Goal: Information Seeking & Learning: Learn about a topic

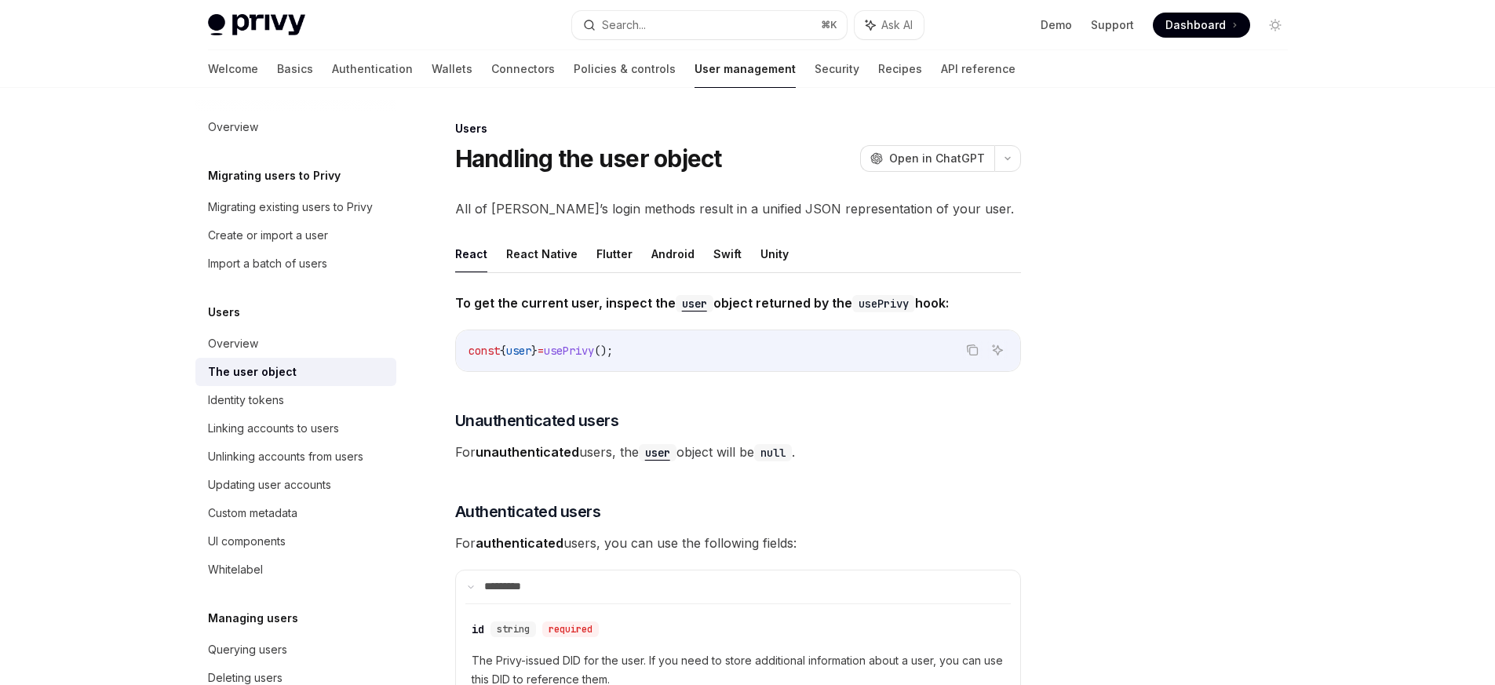
click at [1140, 295] on div at bounding box center [1181, 402] width 239 height 566
click at [432, 73] on link "Wallets" at bounding box center [452, 69] width 41 height 38
type textarea "*"
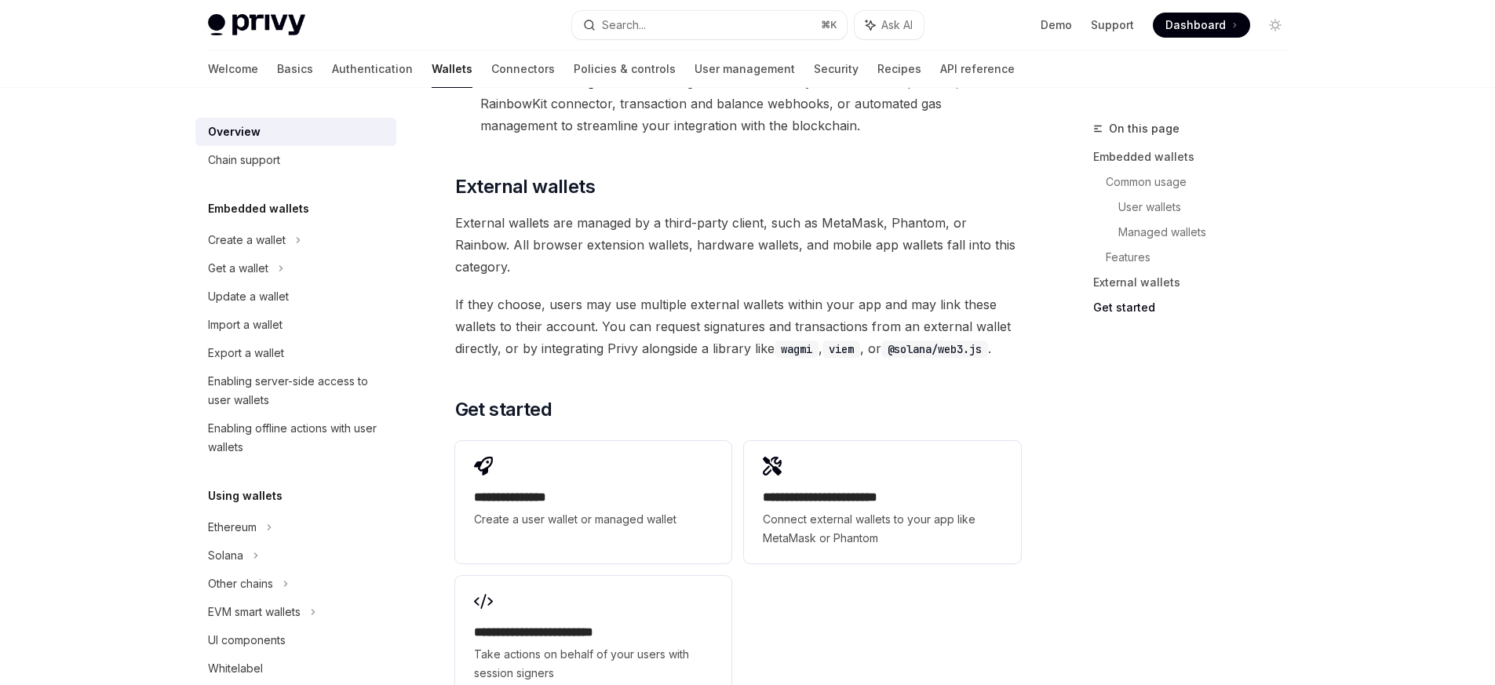
scroll to position [2311, 0]
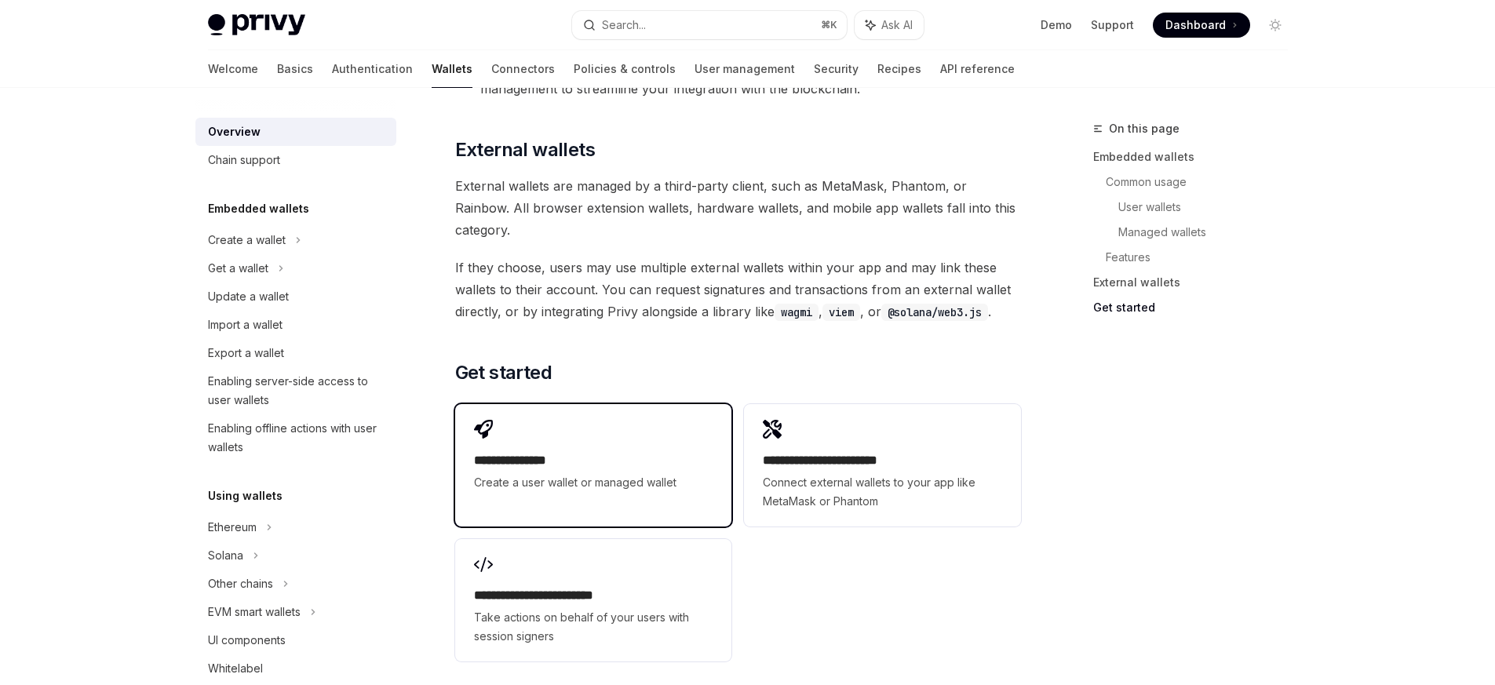
click at [610, 404] on div "**********" at bounding box center [593, 456] width 276 height 104
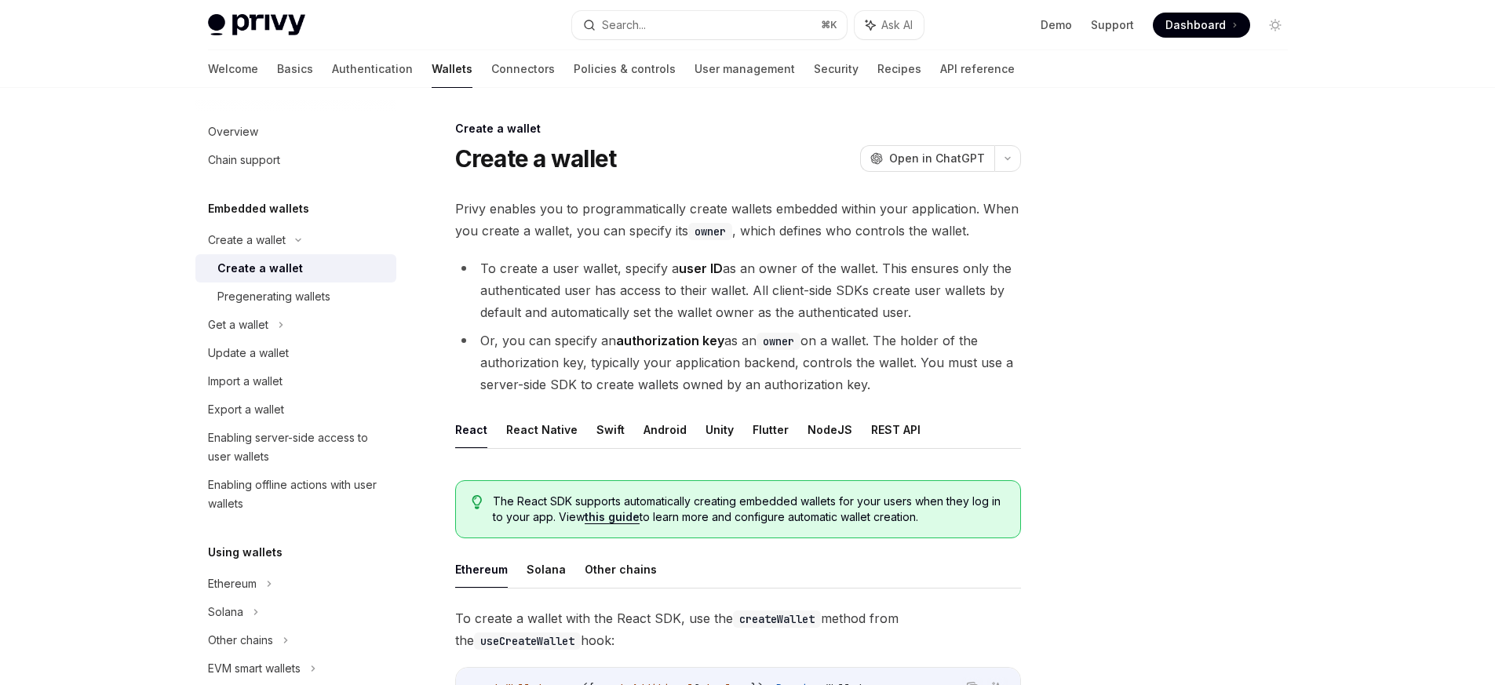
scroll to position [169, 0]
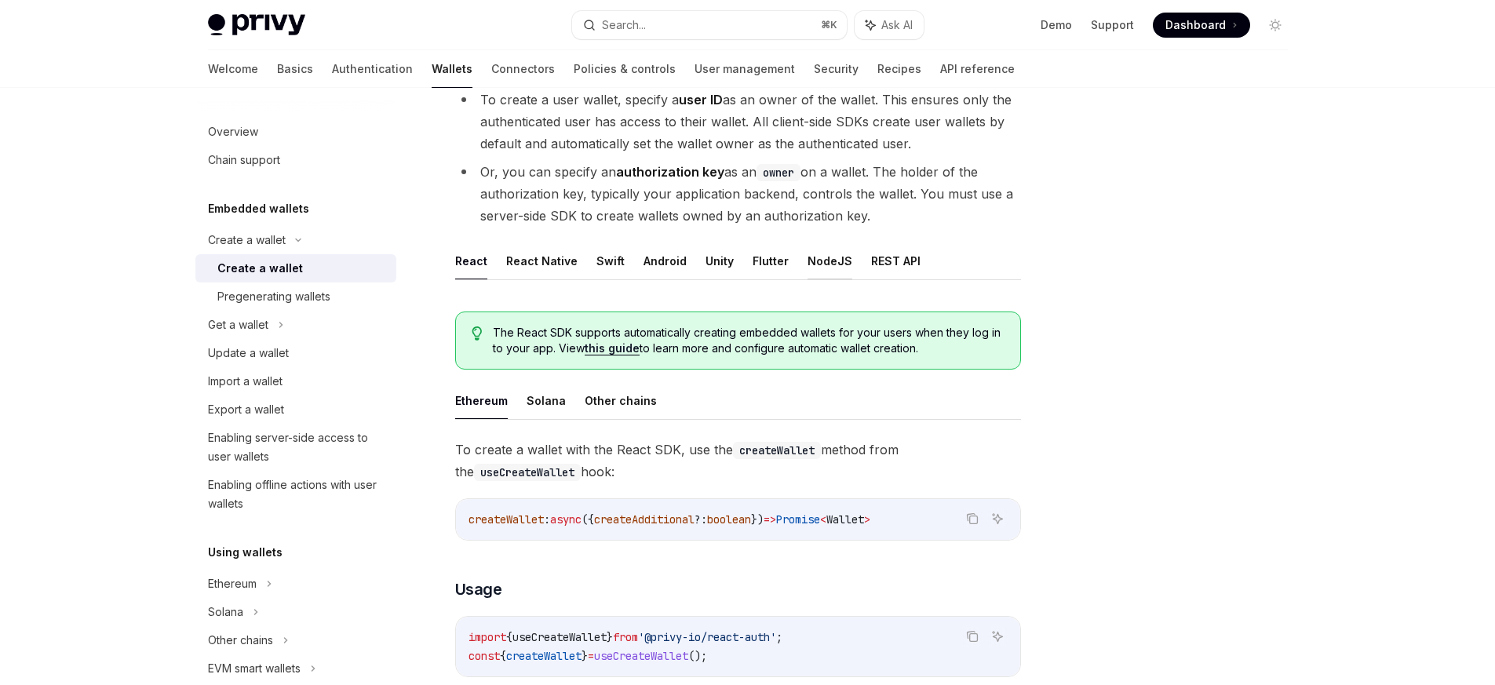
click at [809, 264] on button "NodeJS" at bounding box center [829, 260] width 45 height 37
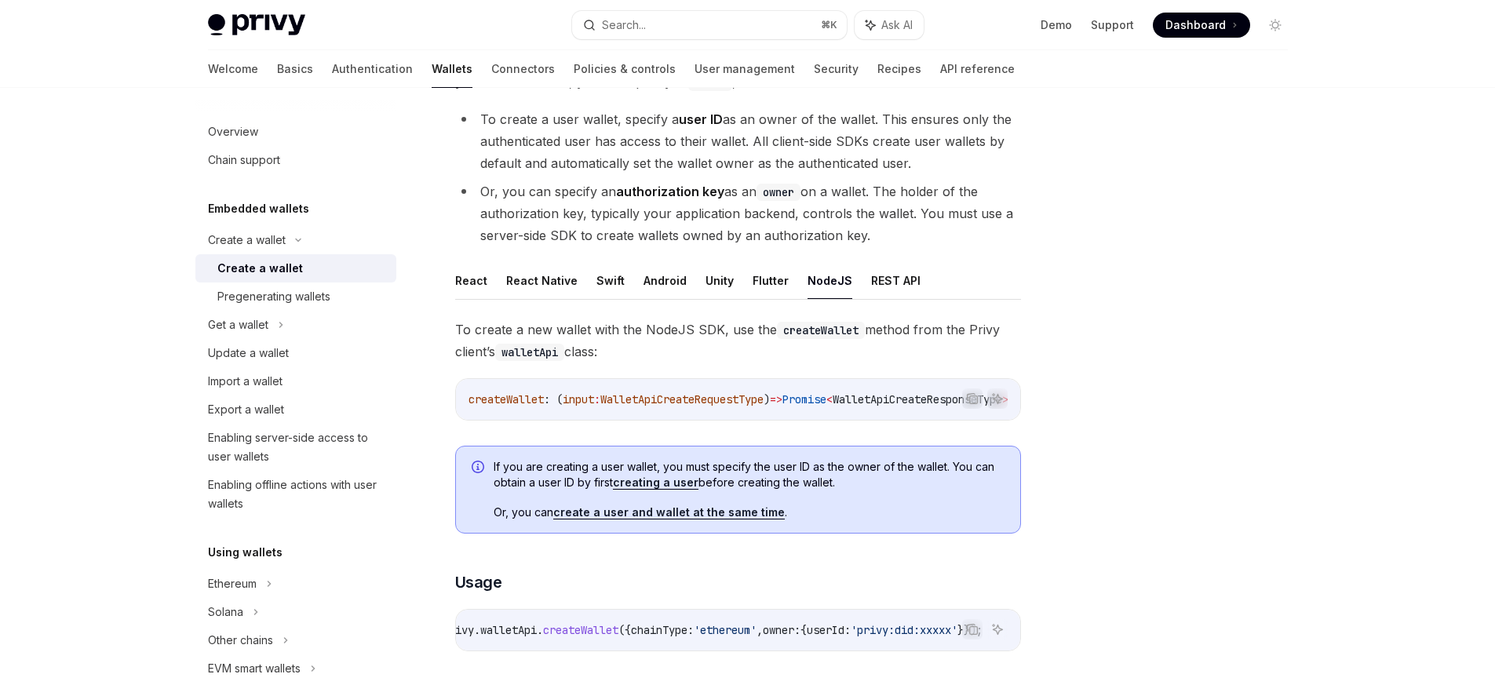
scroll to position [143, 0]
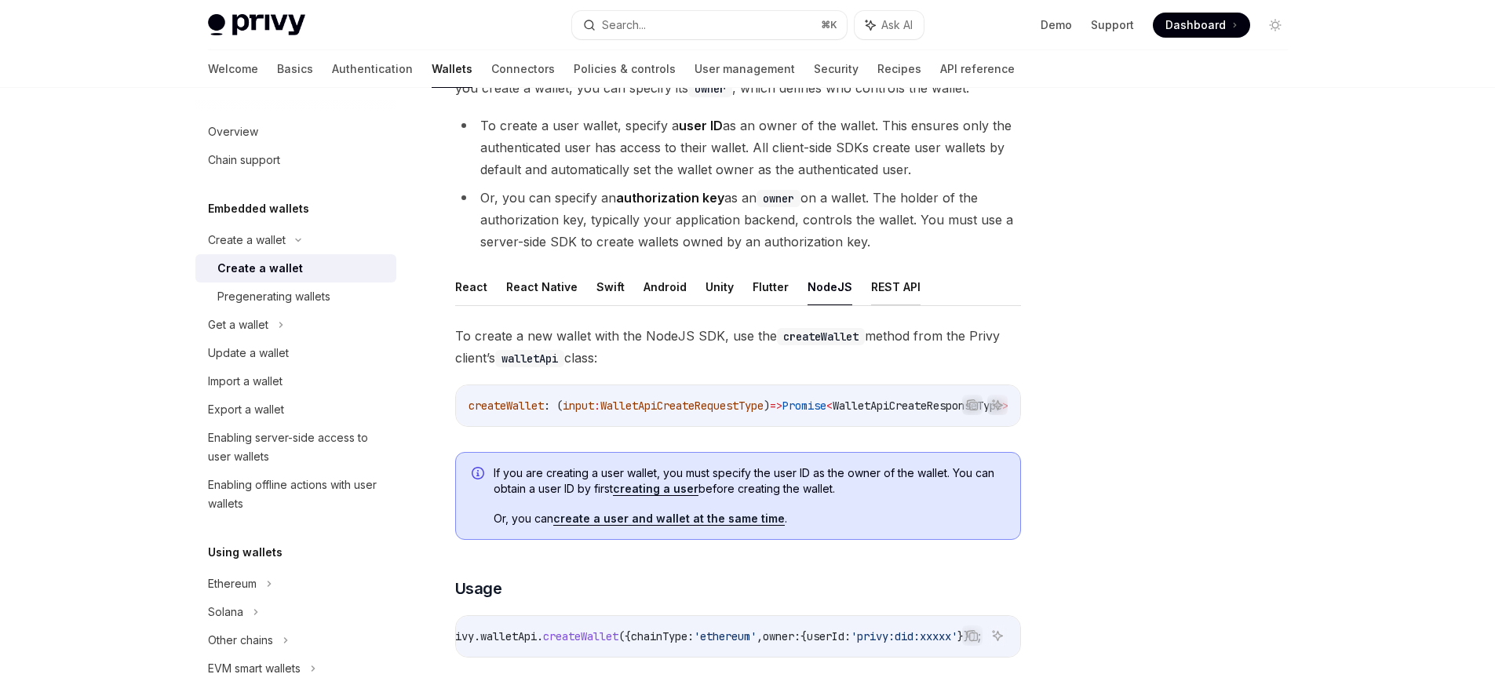
click at [892, 288] on button "REST API" at bounding box center [895, 286] width 49 height 37
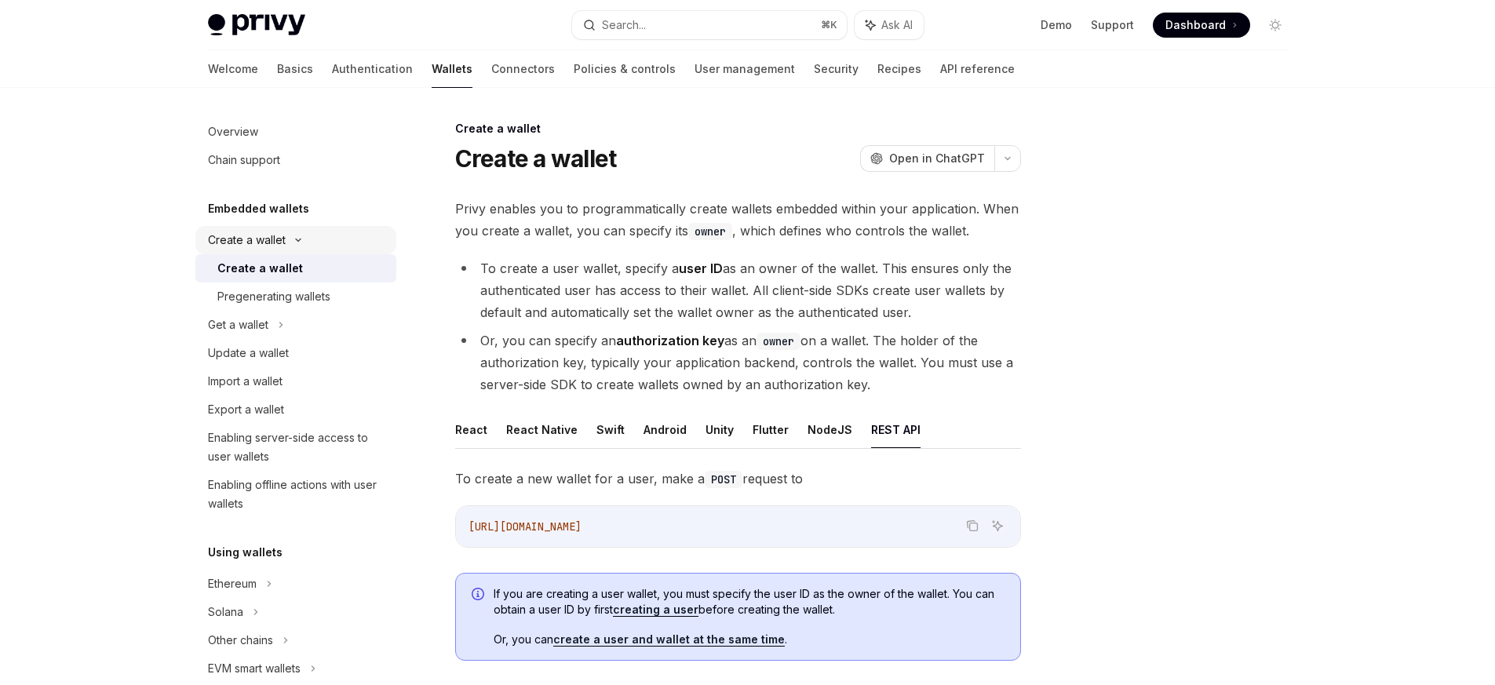
click at [255, 235] on div "Create a wallet" at bounding box center [247, 240] width 78 height 19
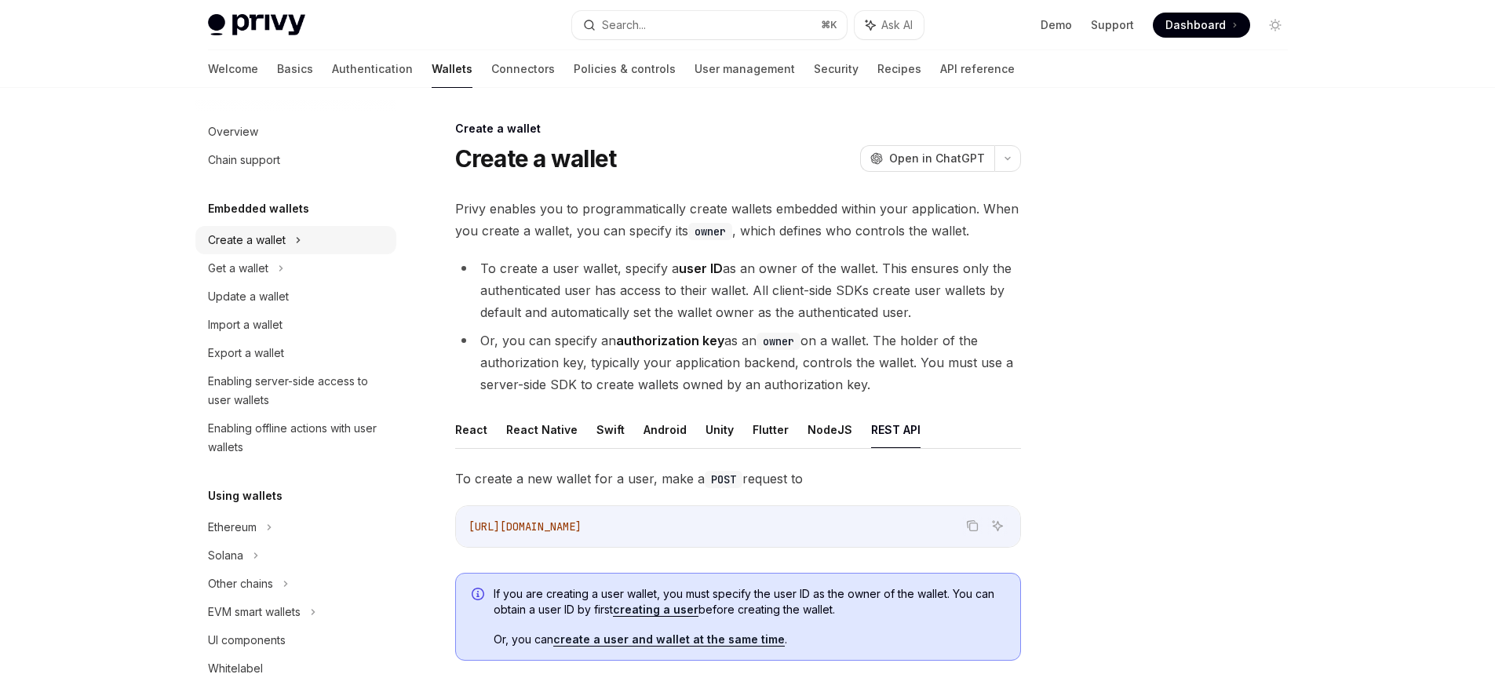
click at [284, 238] on div "Create a wallet" at bounding box center [247, 240] width 78 height 19
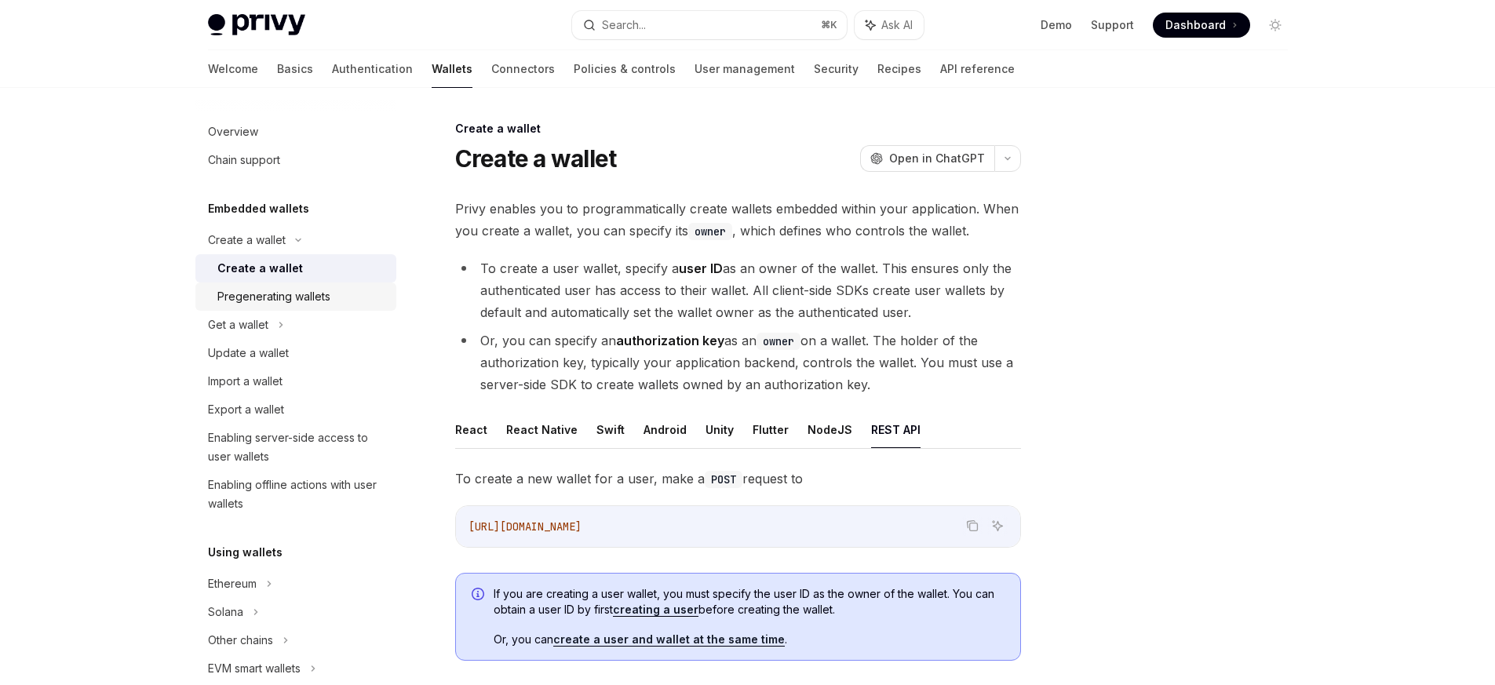
click at [281, 291] on div "Pregenerating wallets" at bounding box center [273, 296] width 113 height 19
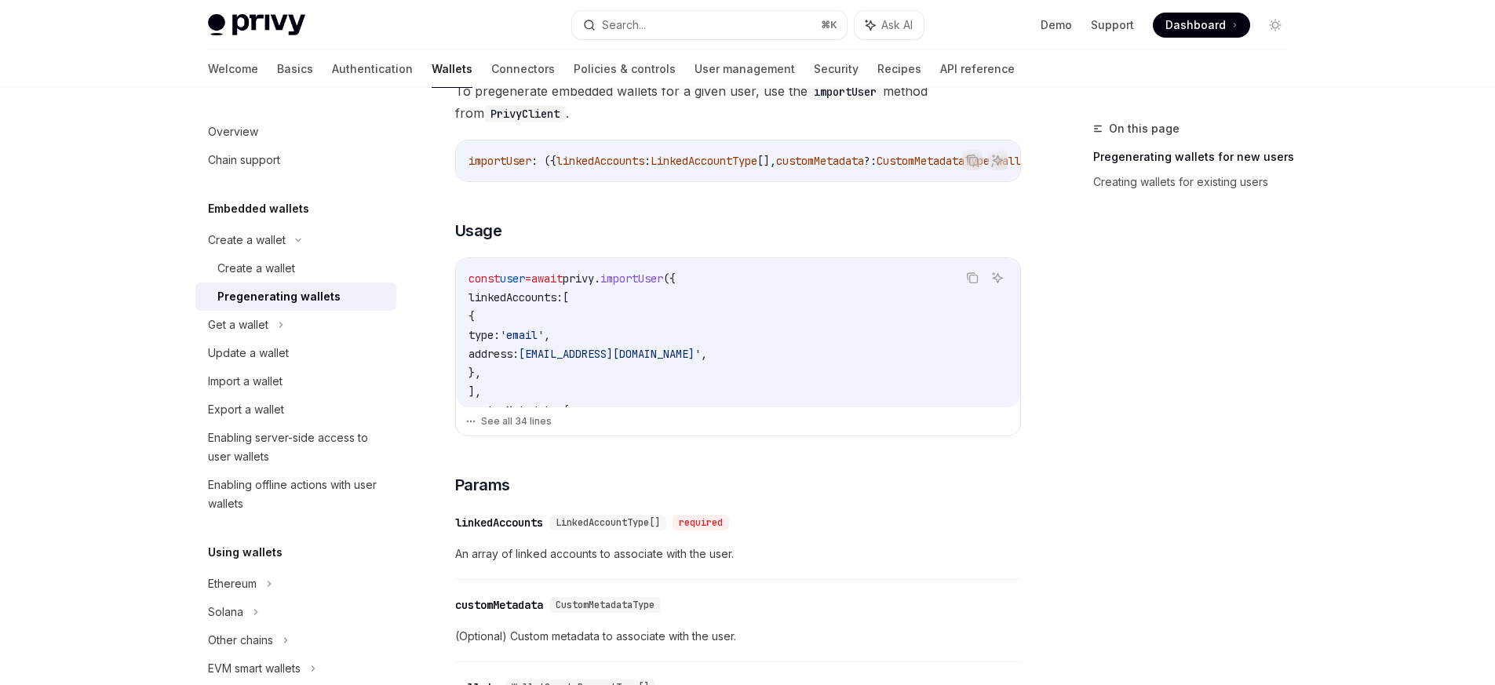
scroll to position [401, 0]
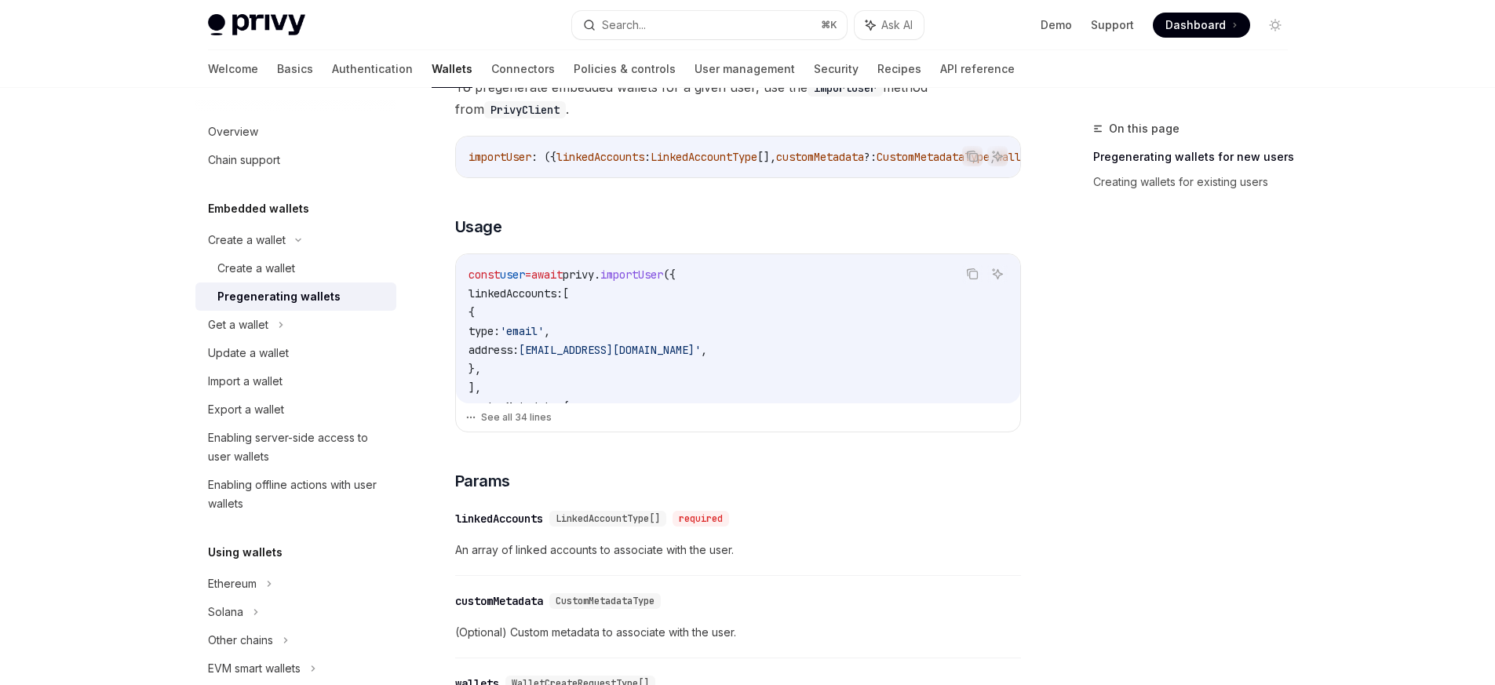
click at [731, 354] on code "const user = await privy . importUser ({ linkedAccounts: [ { type: 'email' , ad…" at bounding box center [737, 585] width 539 height 640
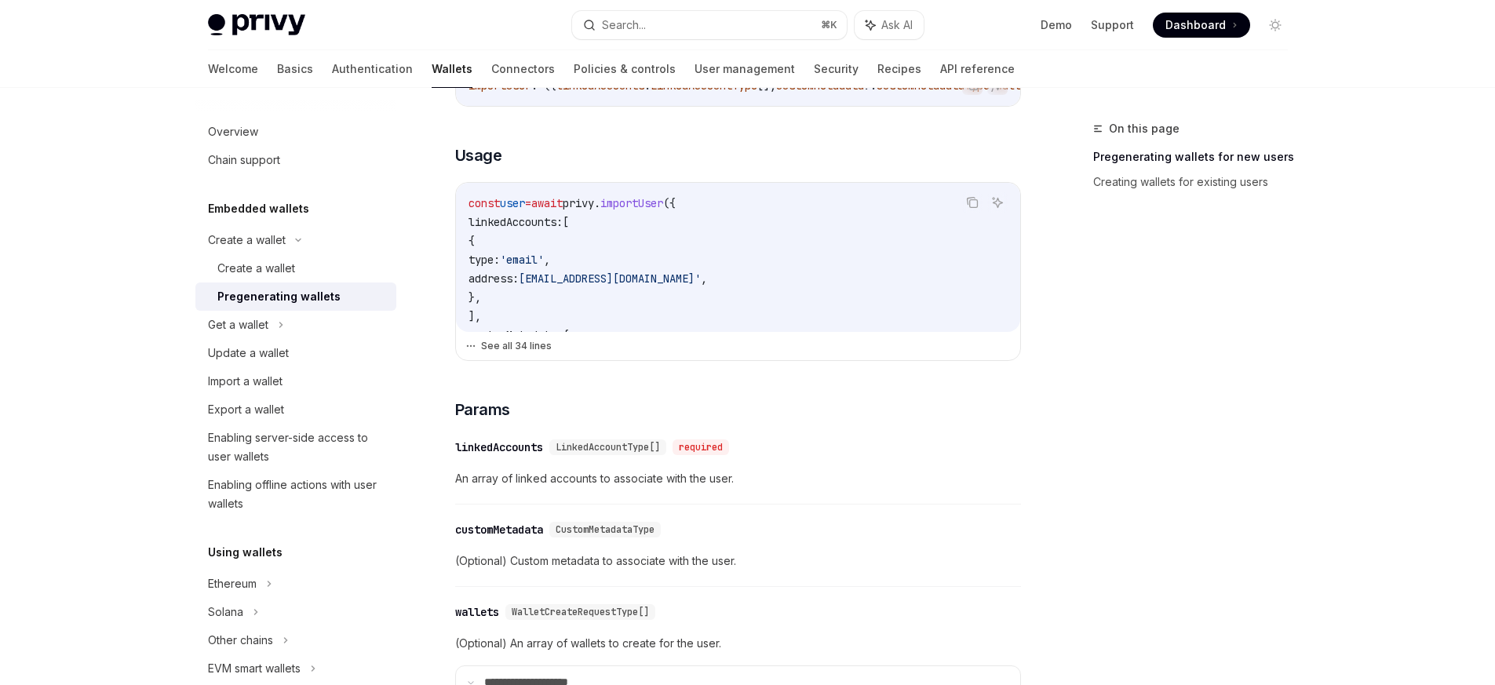
scroll to position [469, 0]
click at [670, 319] on code "const user = await privy . importUser ({ linkedAccounts: [ { type: 'email' , ad…" at bounding box center [737, 517] width 539 height 640
click at [516, 350] on button "See all 34 lines" at bounding box center [737, 349] width 545 height 22
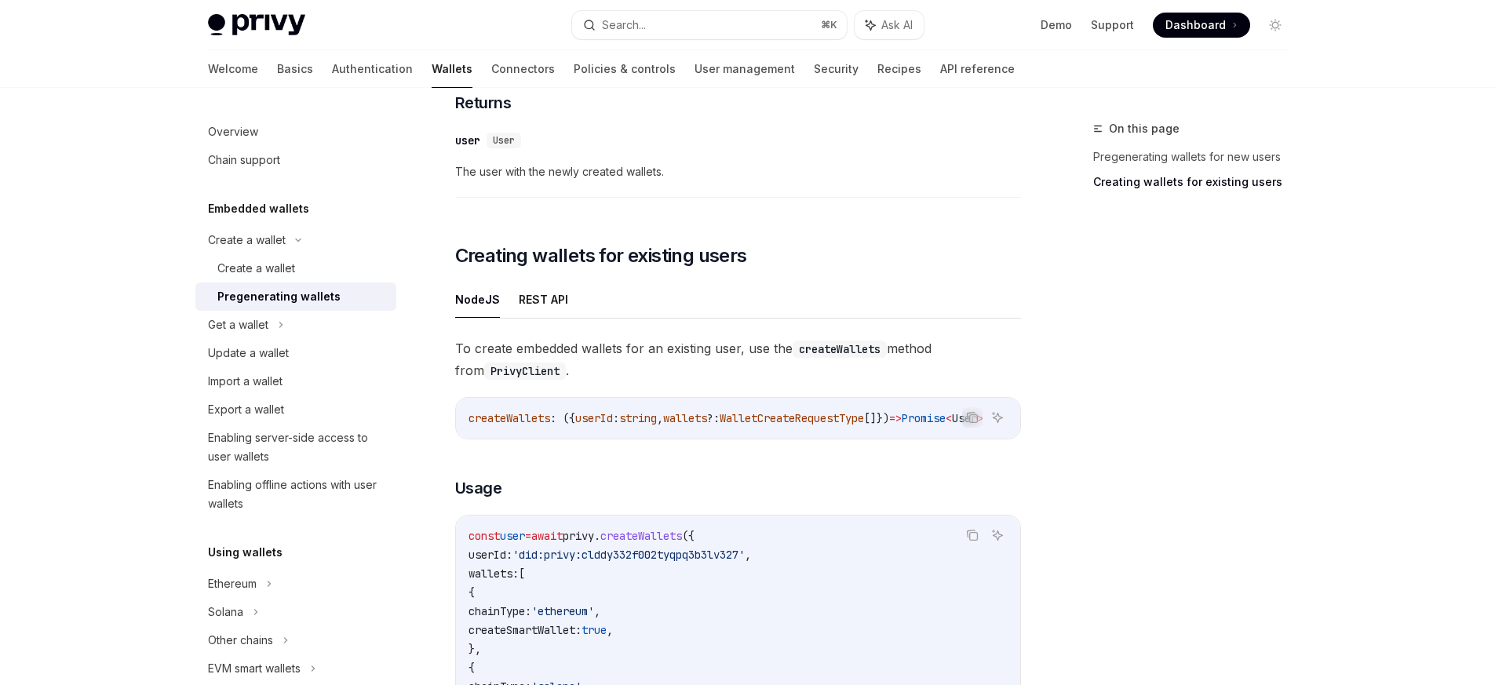
scroll to position [2184, 0]
click at [532, 303] on button "REST API" at bounding box center [543, 298] width 49 height 37
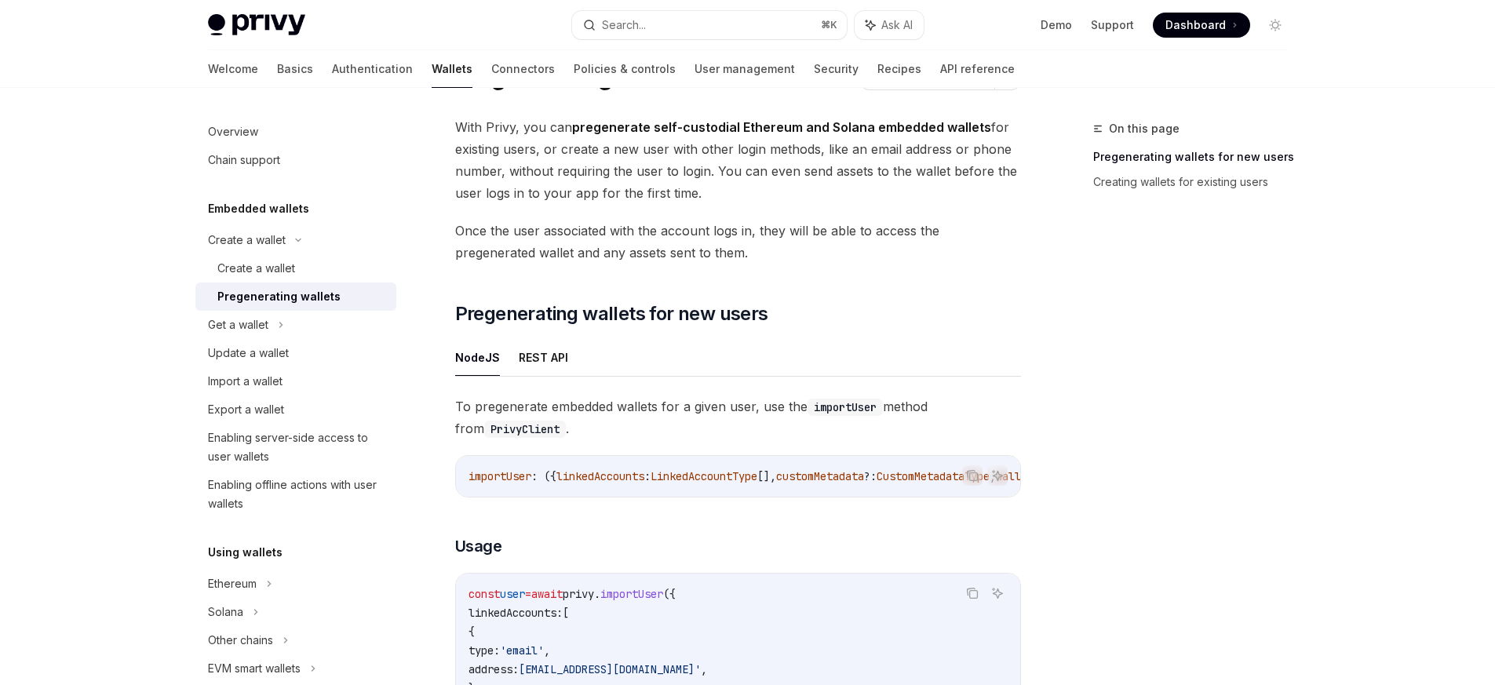
scroll to position [80, 0]
click at [545, 363] on button "REST API" at bounding box center [543, 359] width 49 height 37
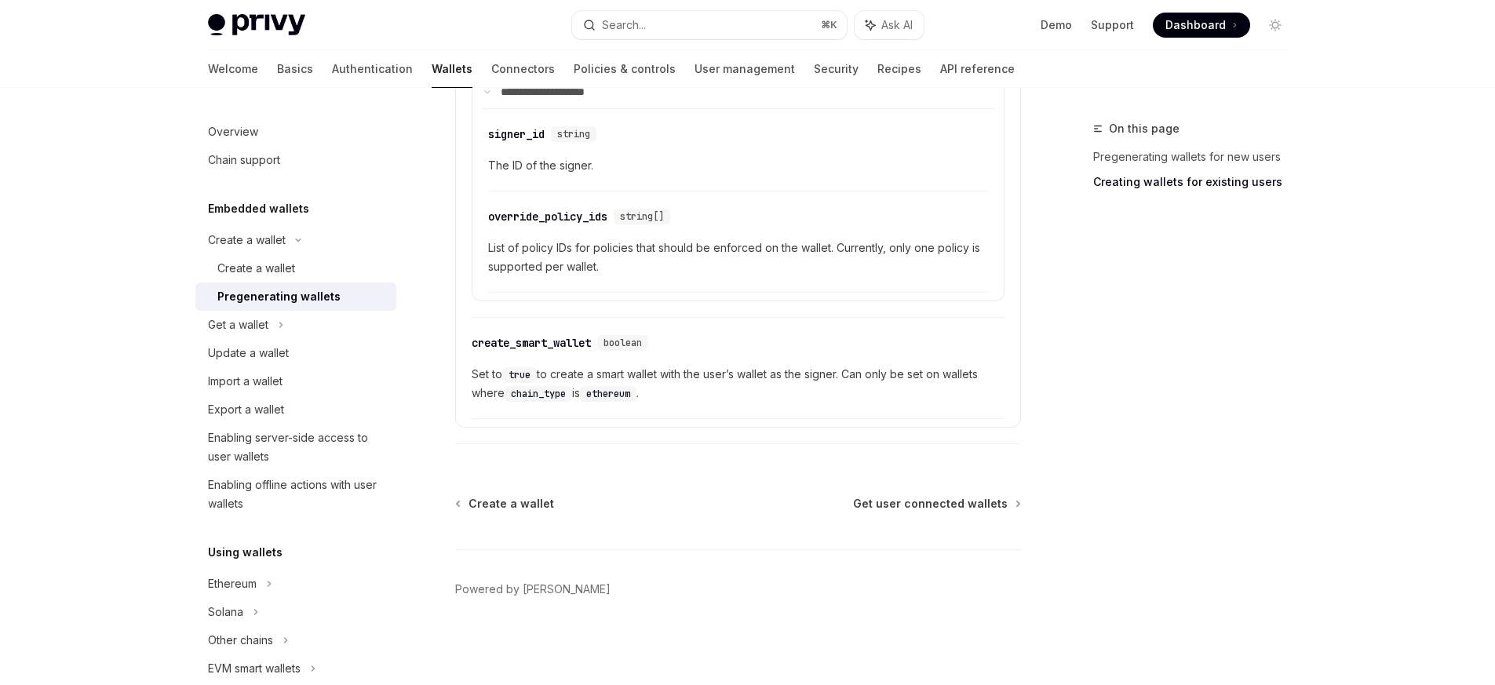
scroll to position [3987, 0]
click at [281, 320] on icon at bounding box center [281, 324] width 6 height 19
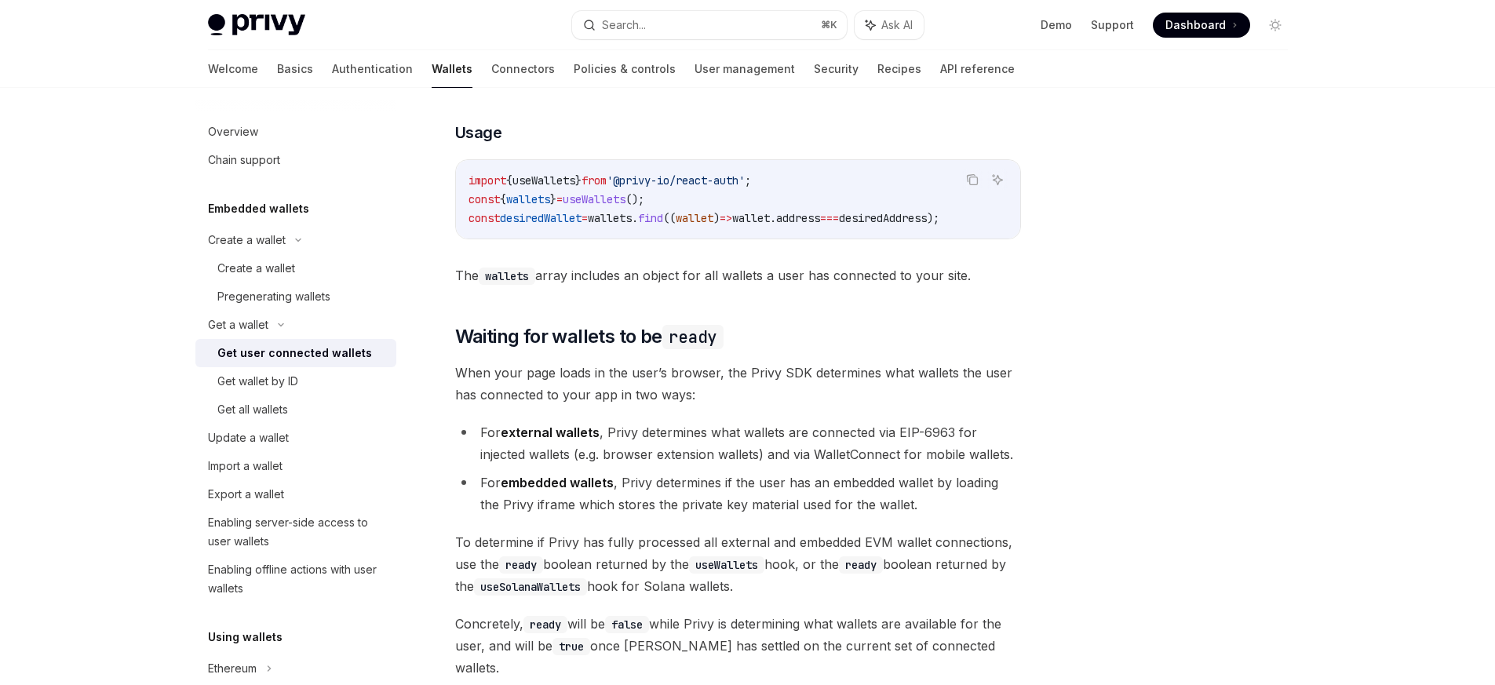
scroll to position [732, 0]
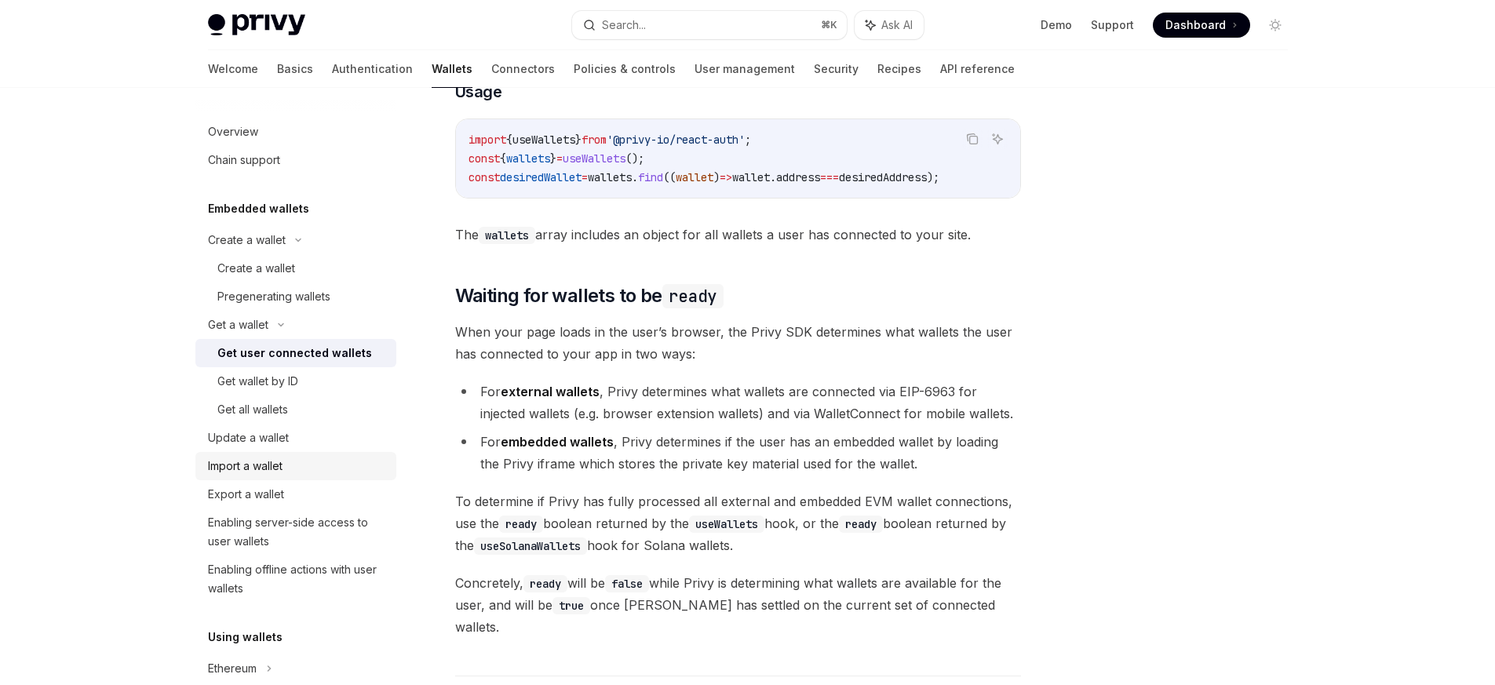
click at [297, 460] on div "Import a wallet" at bounding box center [297, 466] width 179 height 19
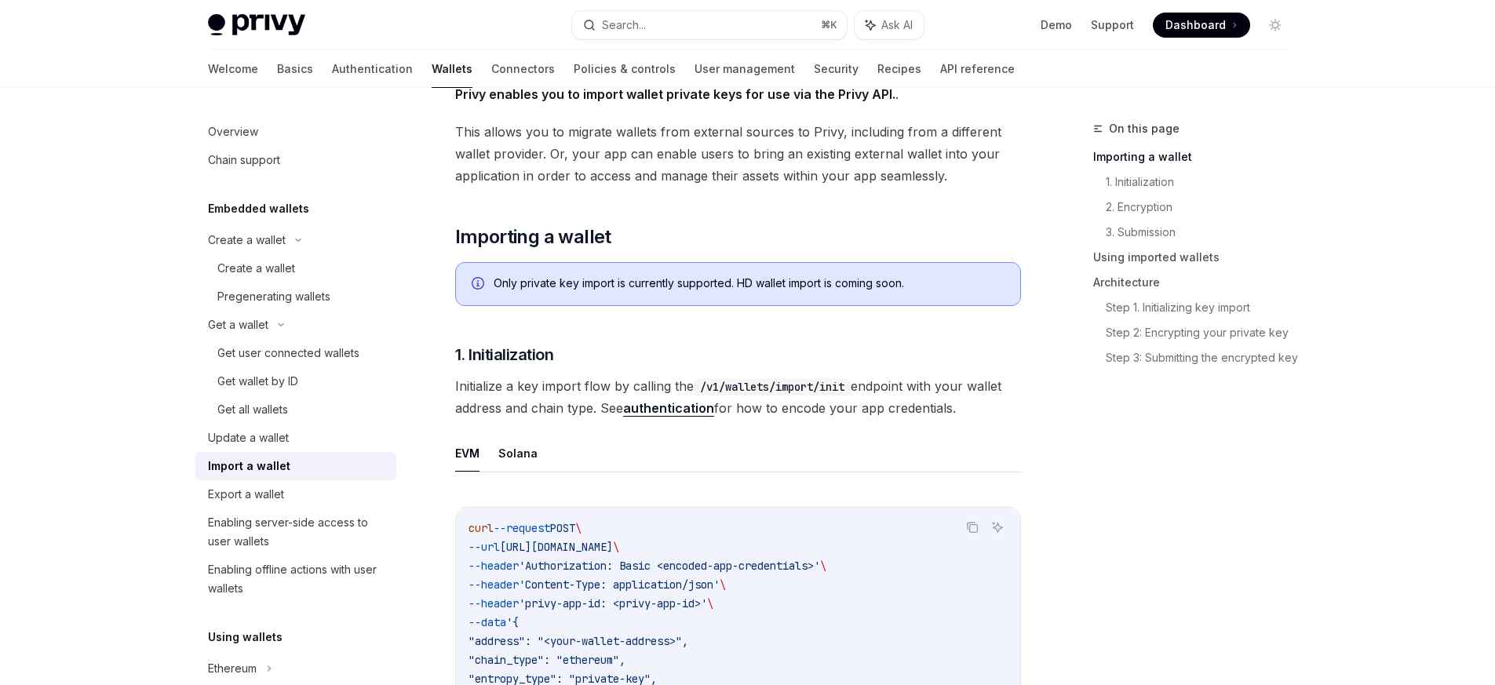
scroll to position [169, 0]
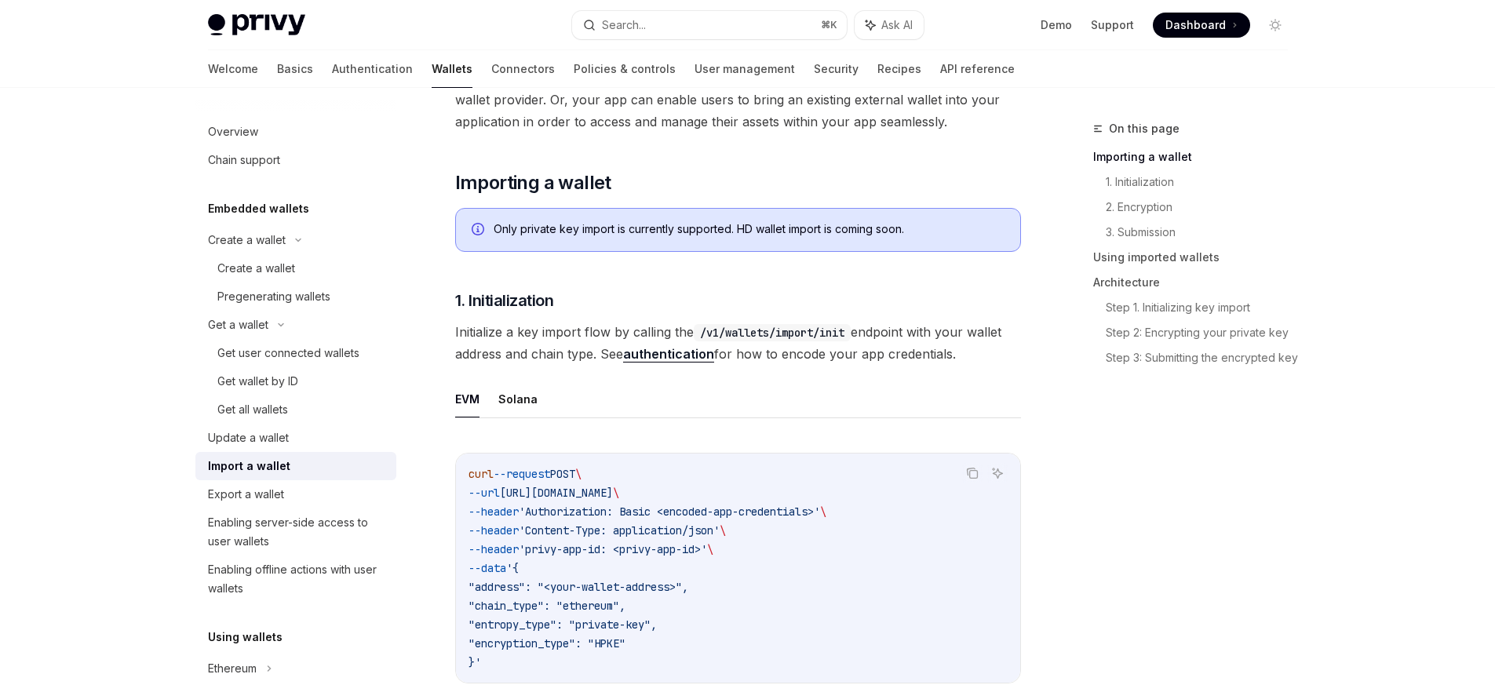
click at [673, 352] on link "authentication" at bounding box center [668, 354] width 91 height 16
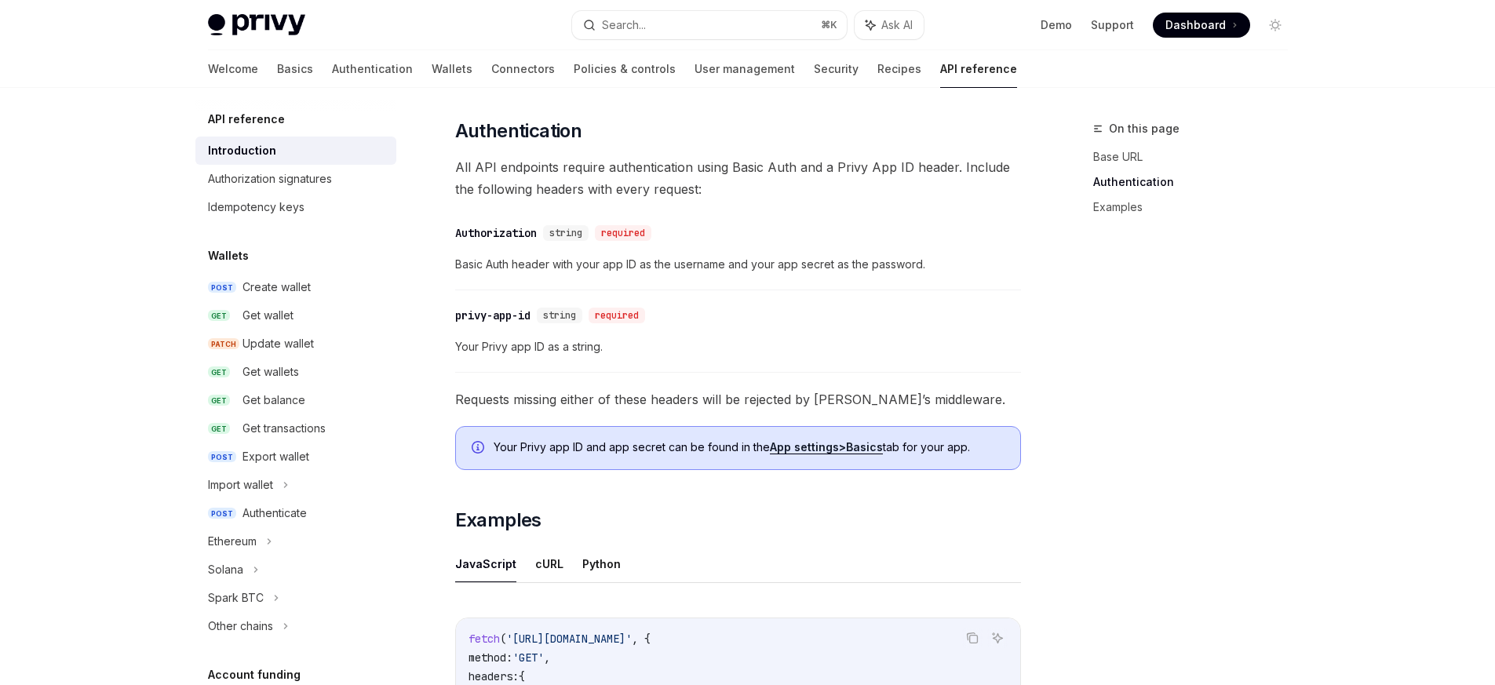
scroll to position [576, 0]
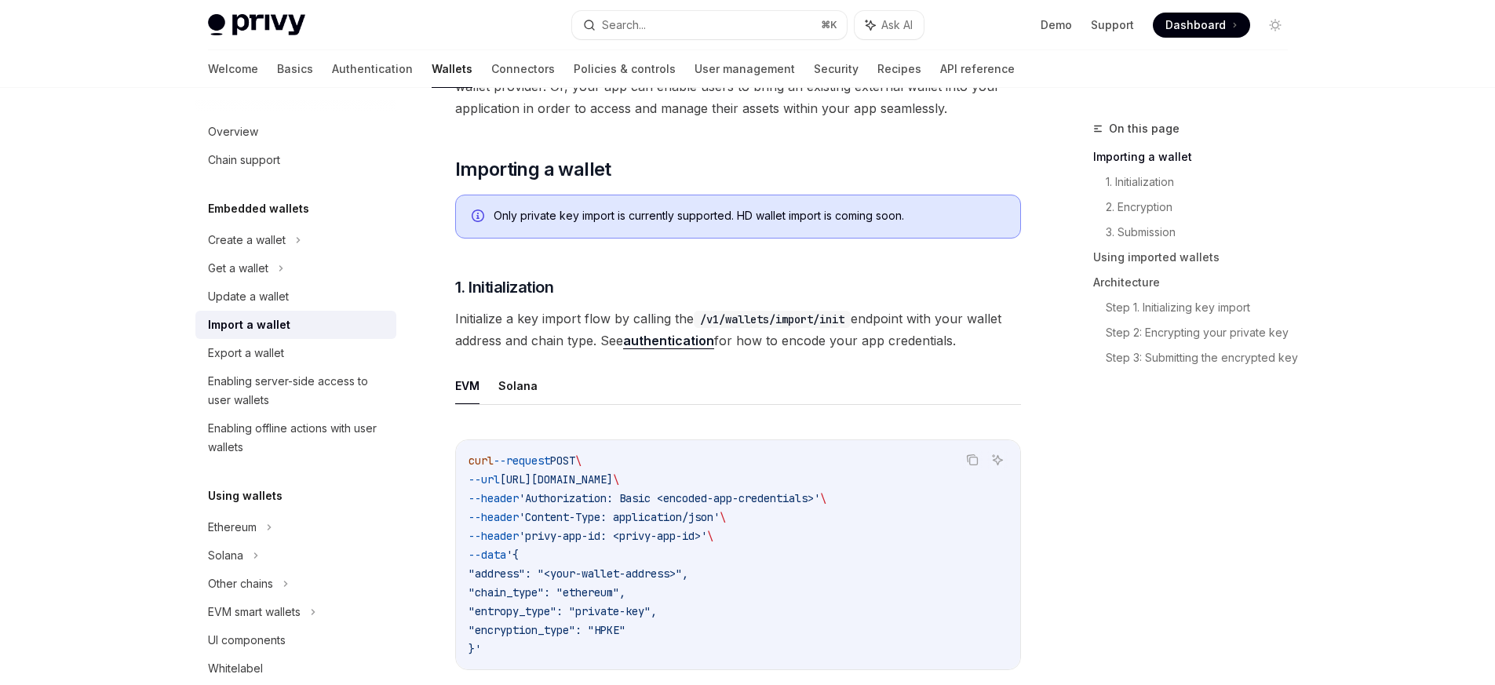
scroll to position [183, 0]
click at [308, 385] on div "Enabling server-side access to user wallets" at bounding box center [297, 391] width 179 height 38
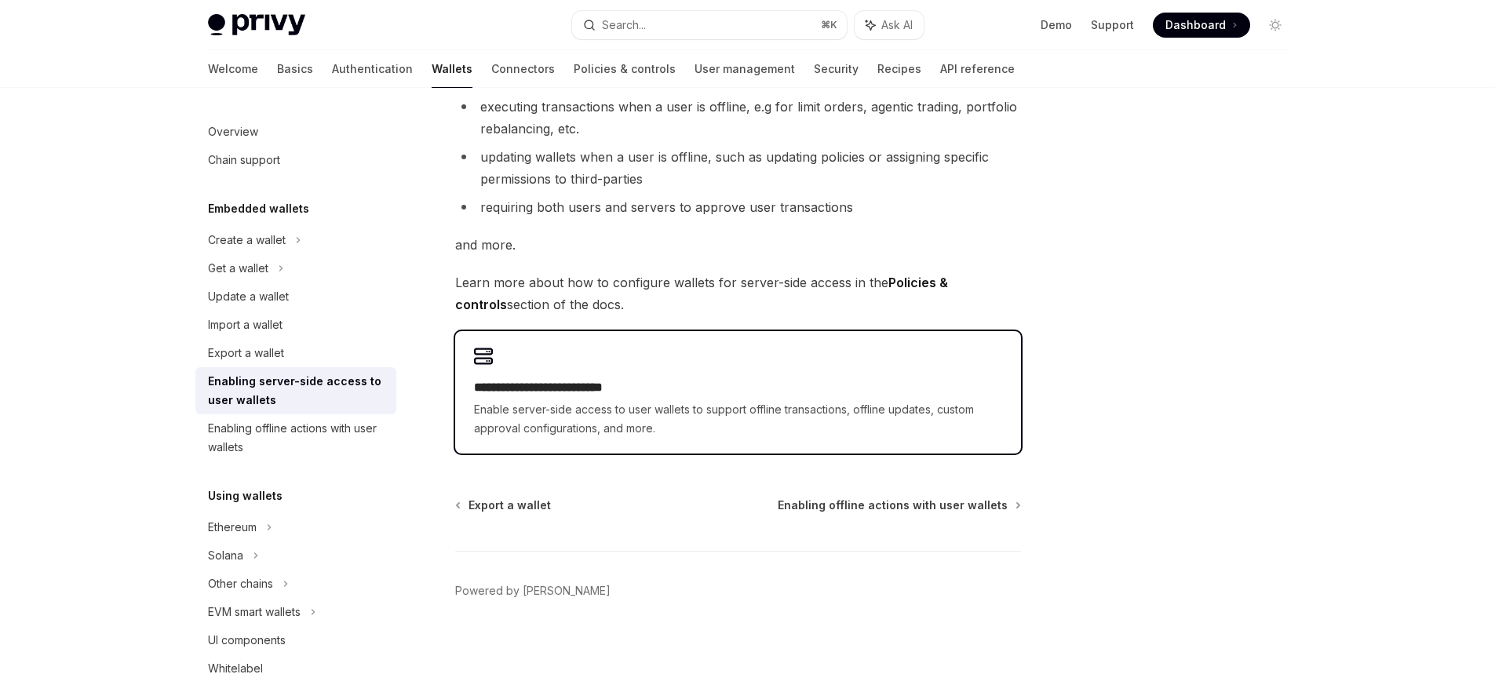
scroll to position [251, 0]
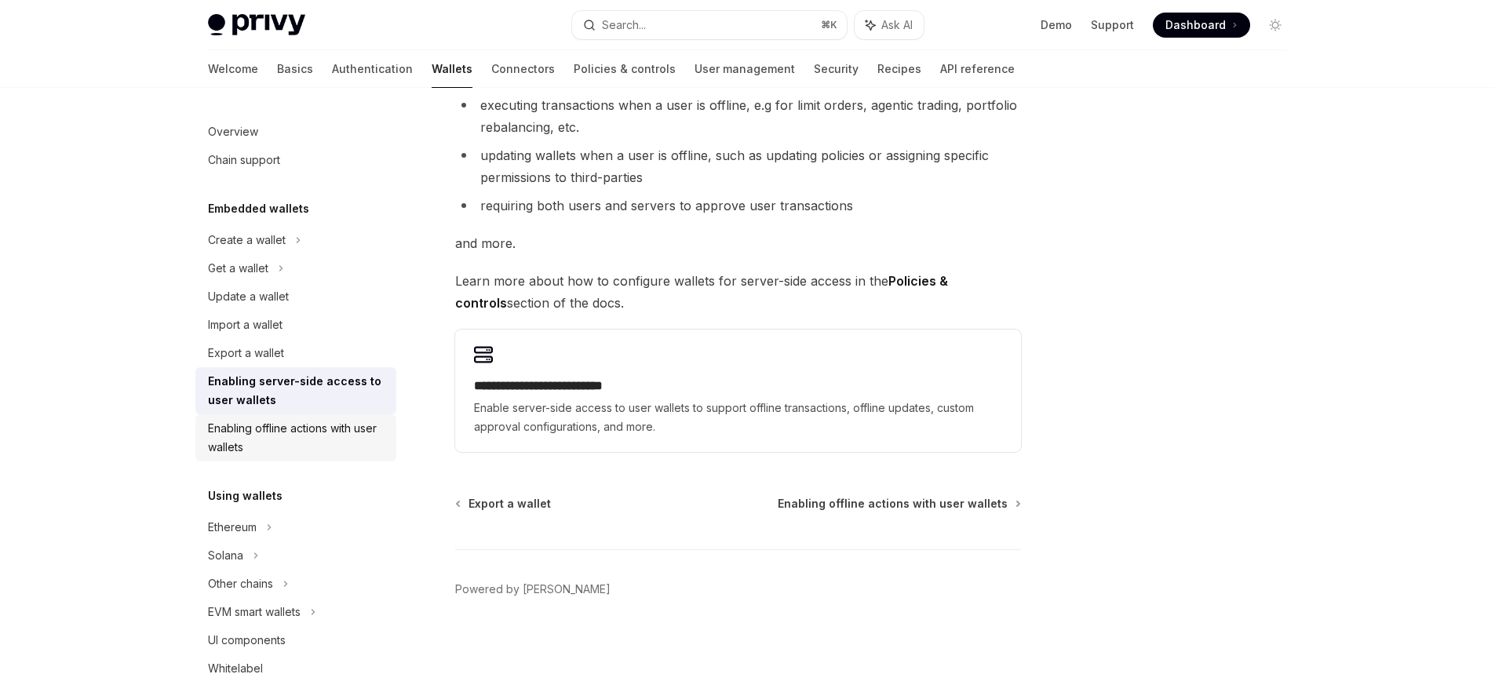
click at [313, 435] on div "Enabling offline actions with user wallets" at bounding box center [297, 438] width 179 height 38
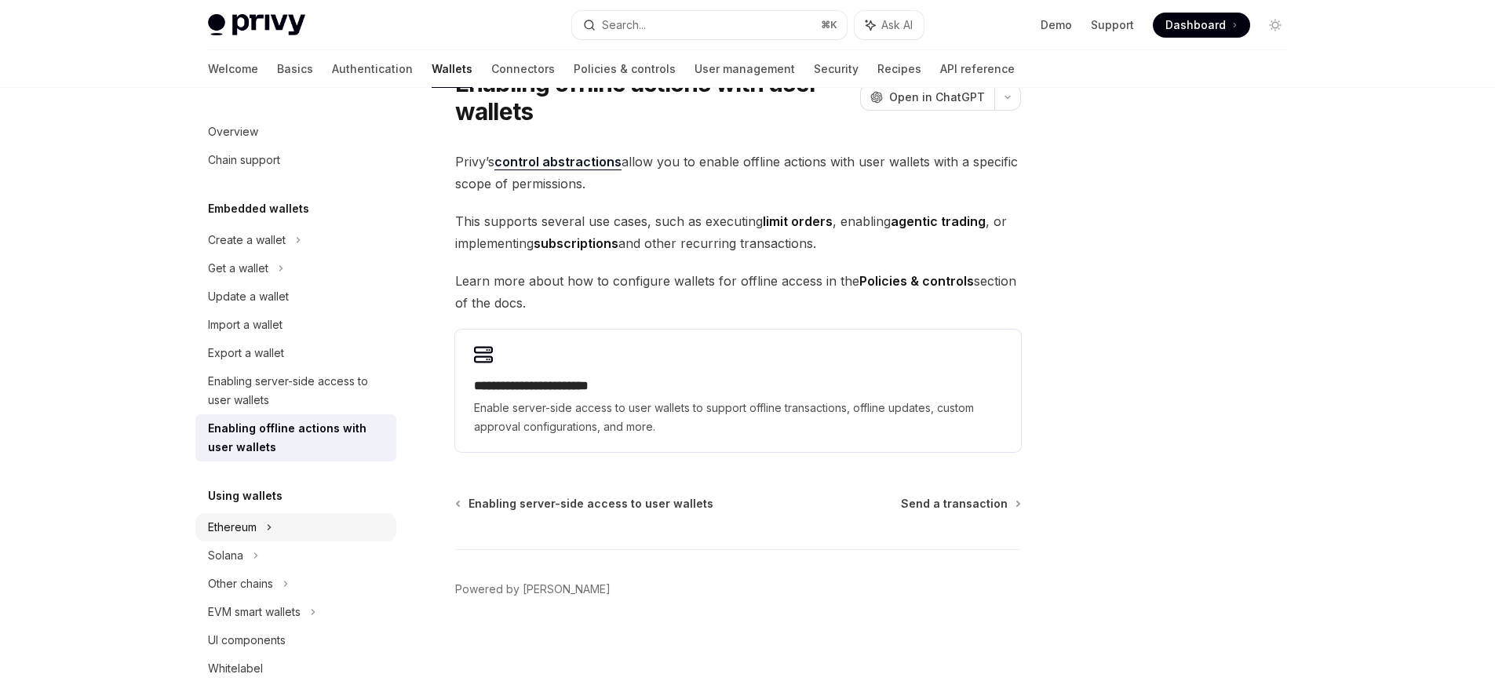
click at [302, 254] on div "Ethereum" at bounding box center [295, 240] width 201 height 28
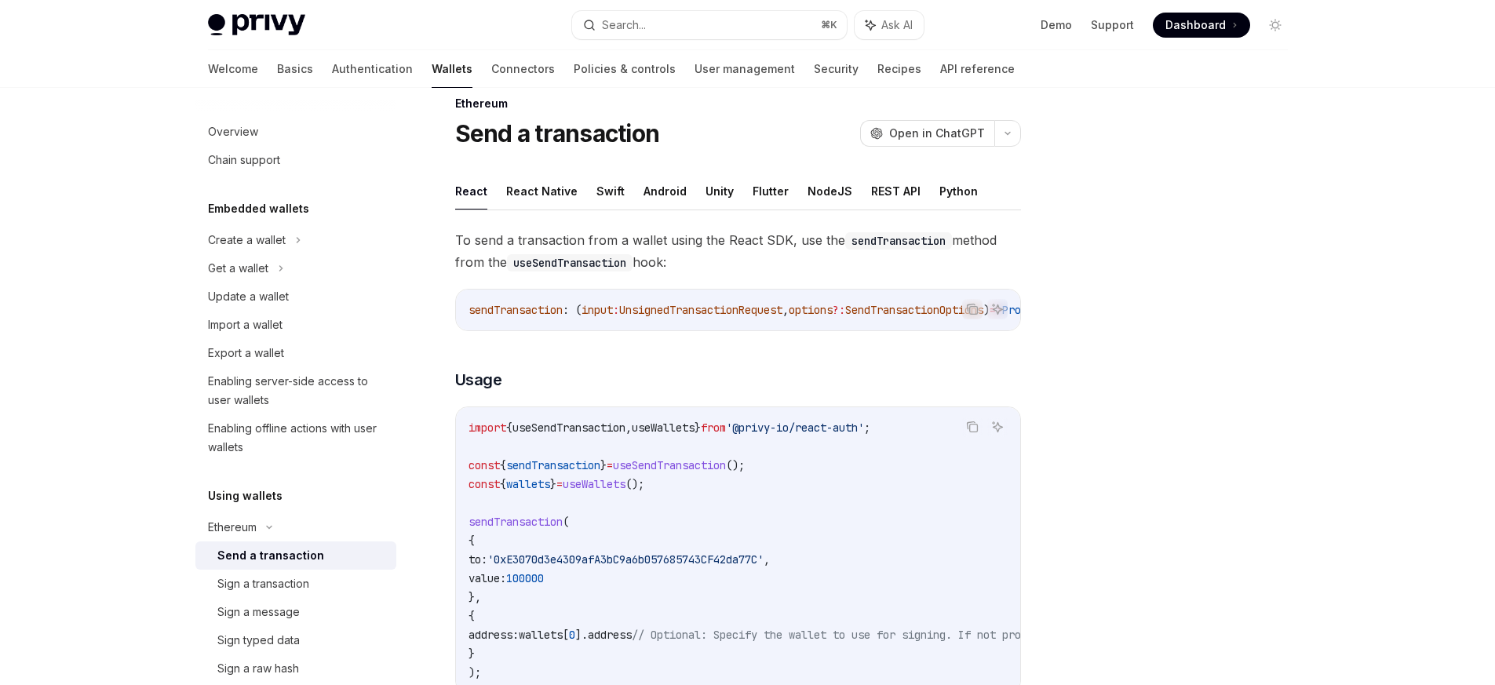
scroll to position [24, 0]
drag, startPoint x: 702, startPoint y: 331, endPoint x: 716, endPoint y: 332, distance: 13.4
click at [716, 332] on div "sendTransaction : ( input : UnsignedTransactionRequest , options ?: SendTransac…" at bounding box center [738, 311] width 564 height 41
click at [815, 190] on button "NodeJS" at bounding box center [829, 192] width 45 height 37
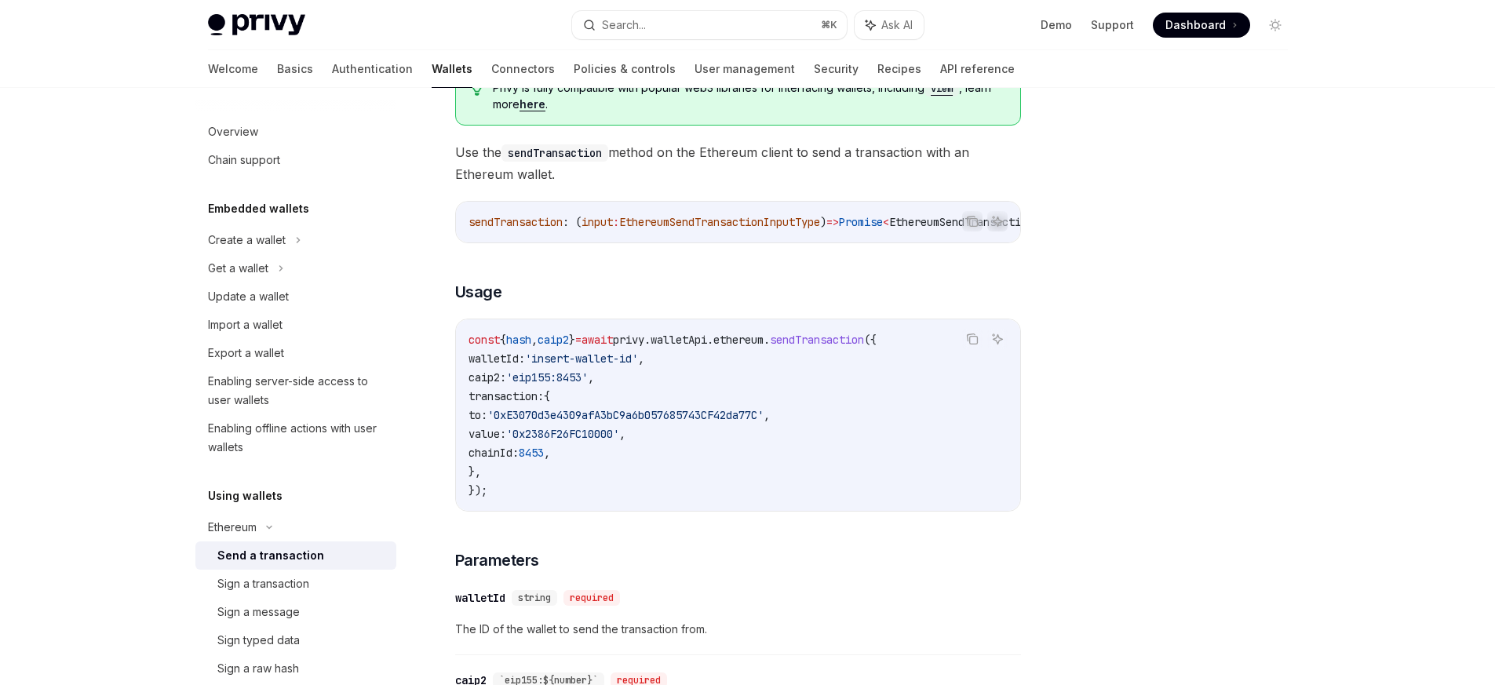
scroll to position [208, 0]
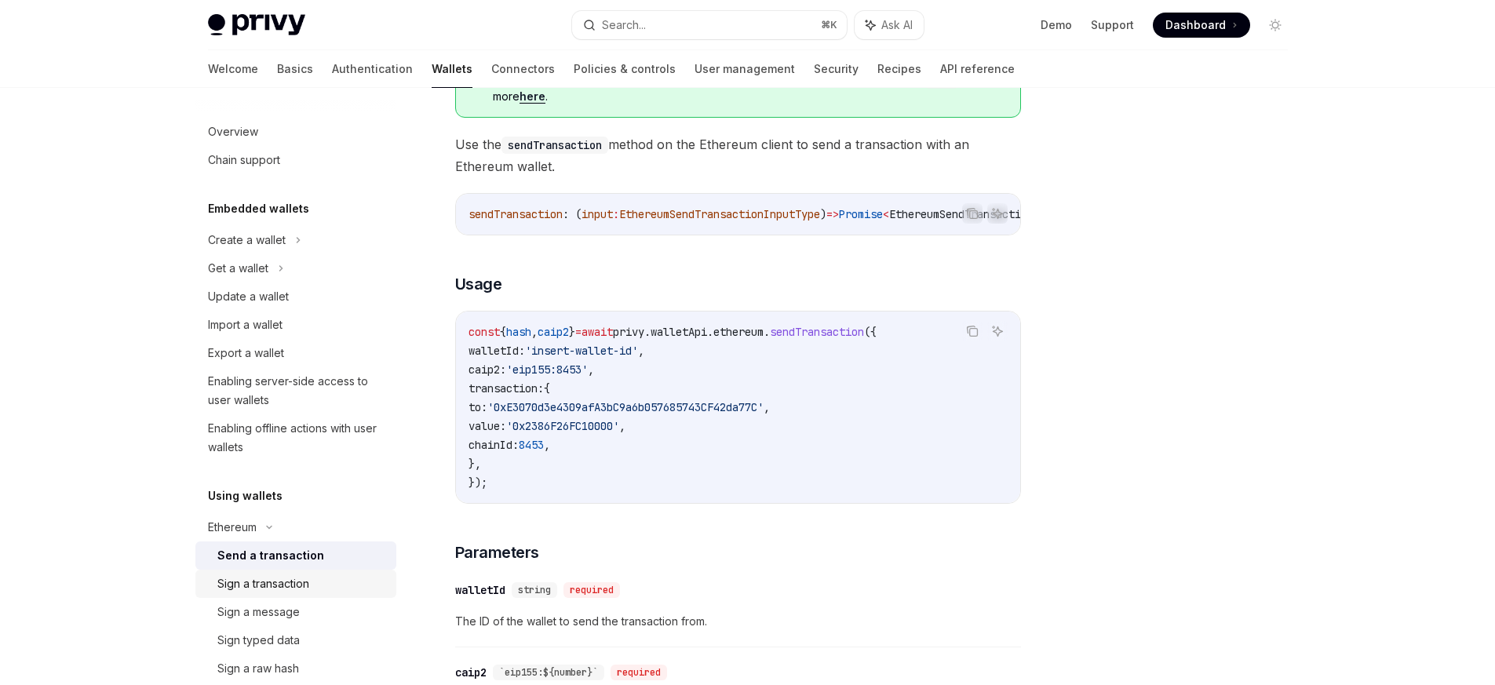
click at [287, 587] on div "Sign a transaction" at bounding box center [263, 583] width 92 height 19
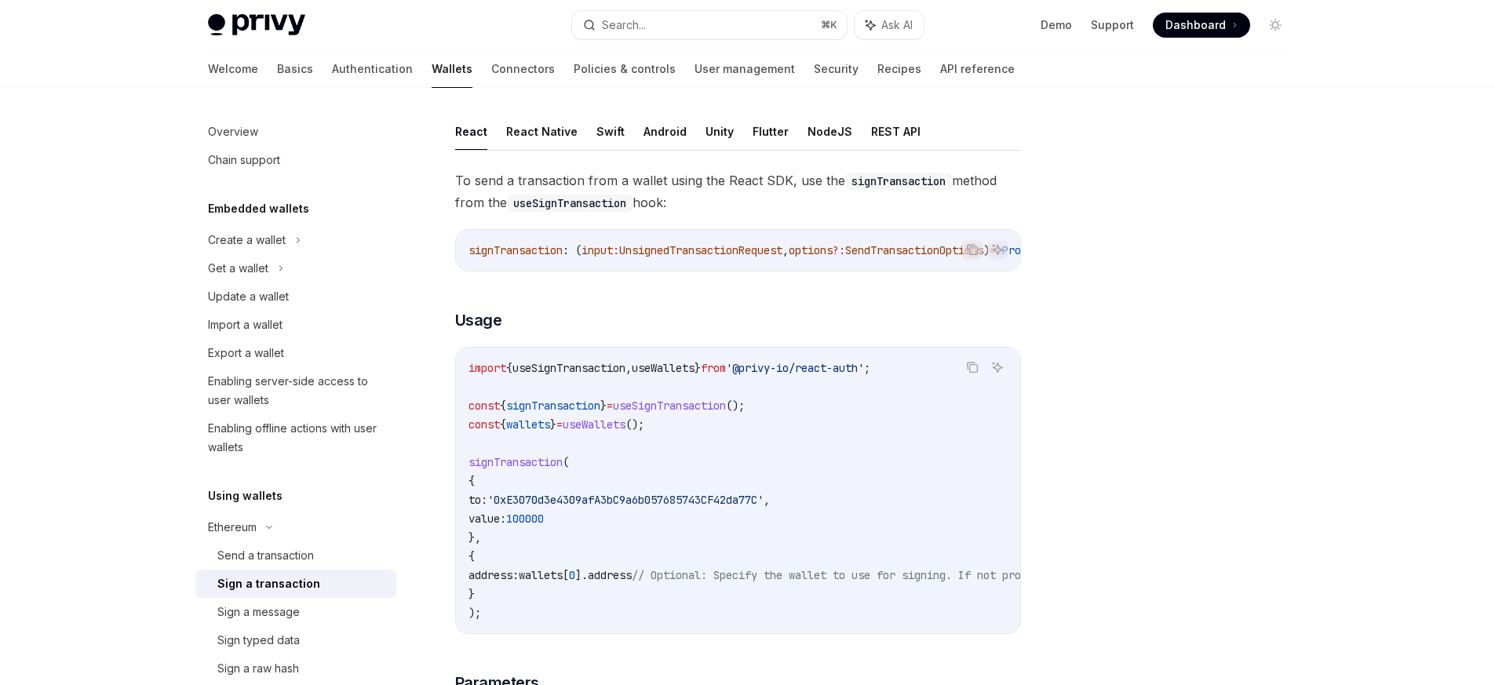
scroll to position [85, 0]
click at [817, 134] on button "NodeJS" at bounding box center [829, 131] width 45 height 37
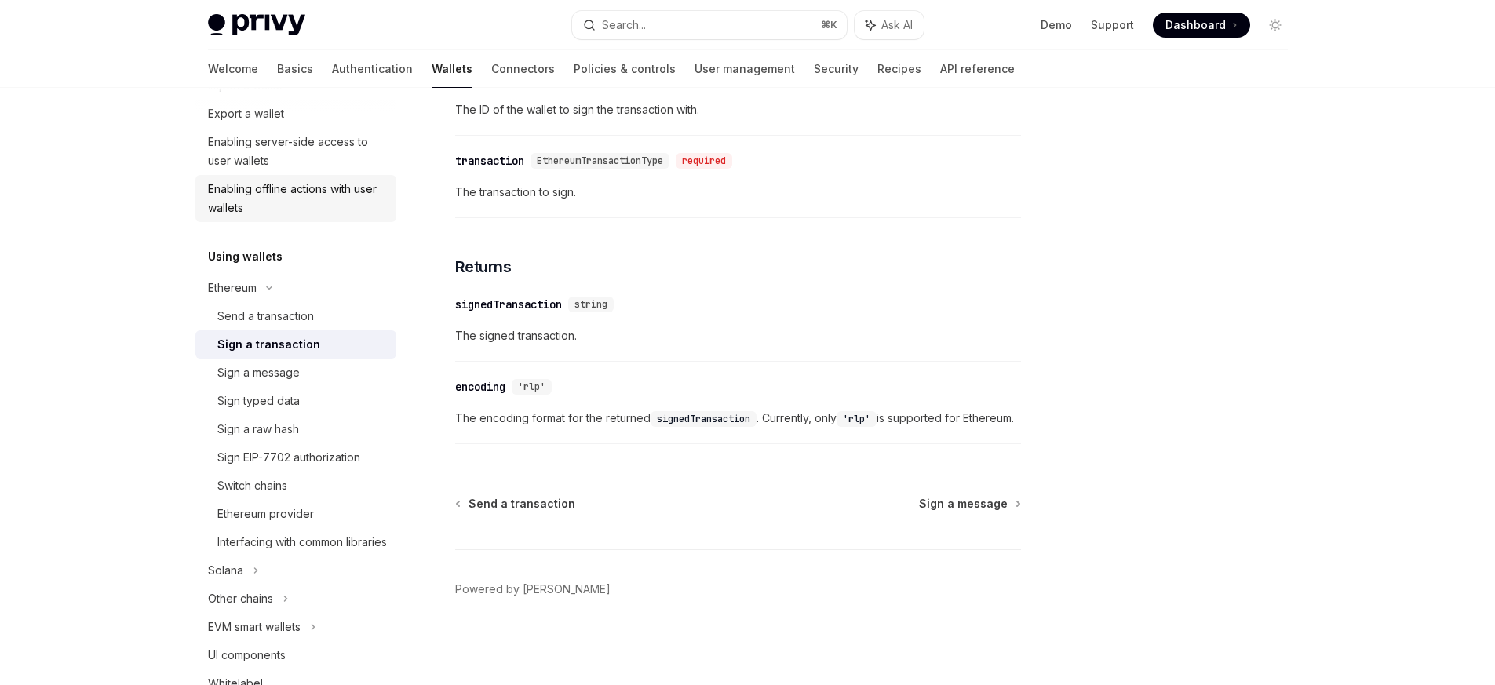
scroll to position [372, 0]
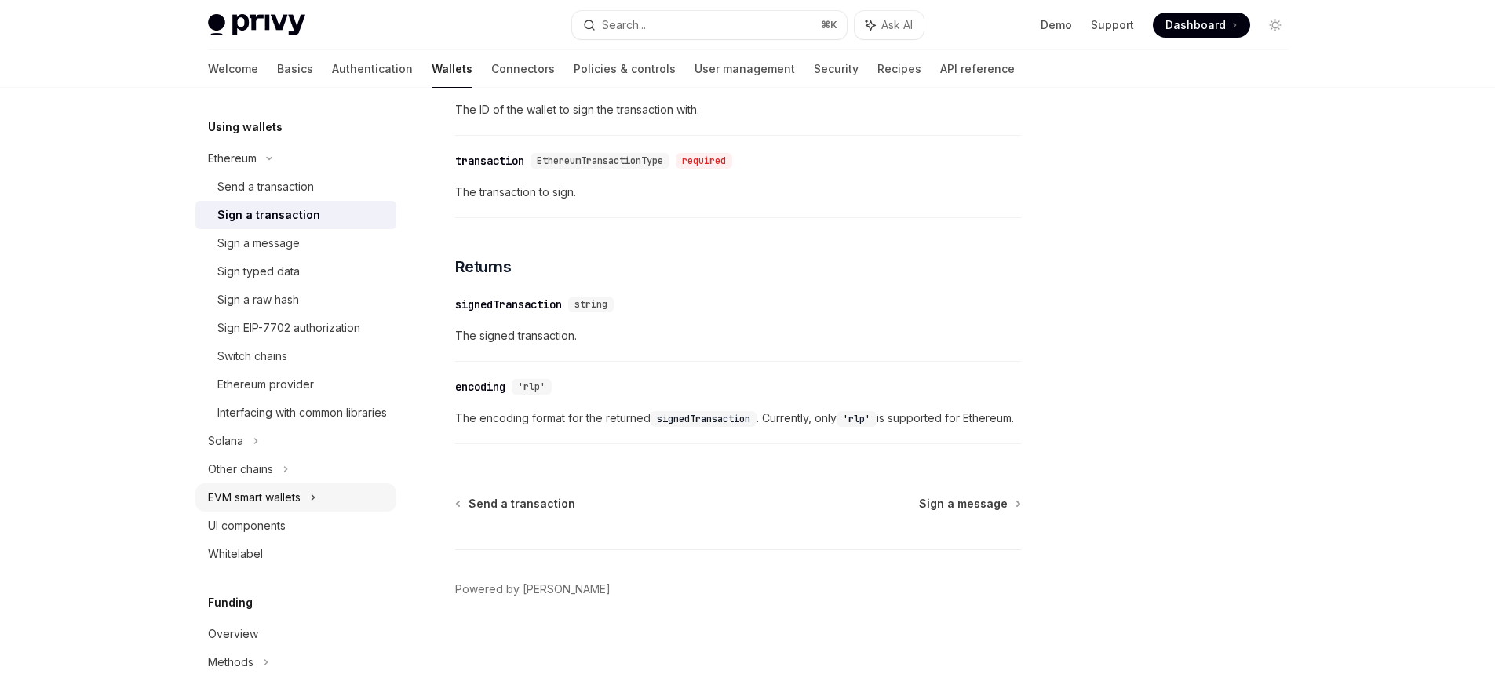
click at [326, 512] on div "EVM smart wallets" at bounding box center [295, 497] width 201 height 28
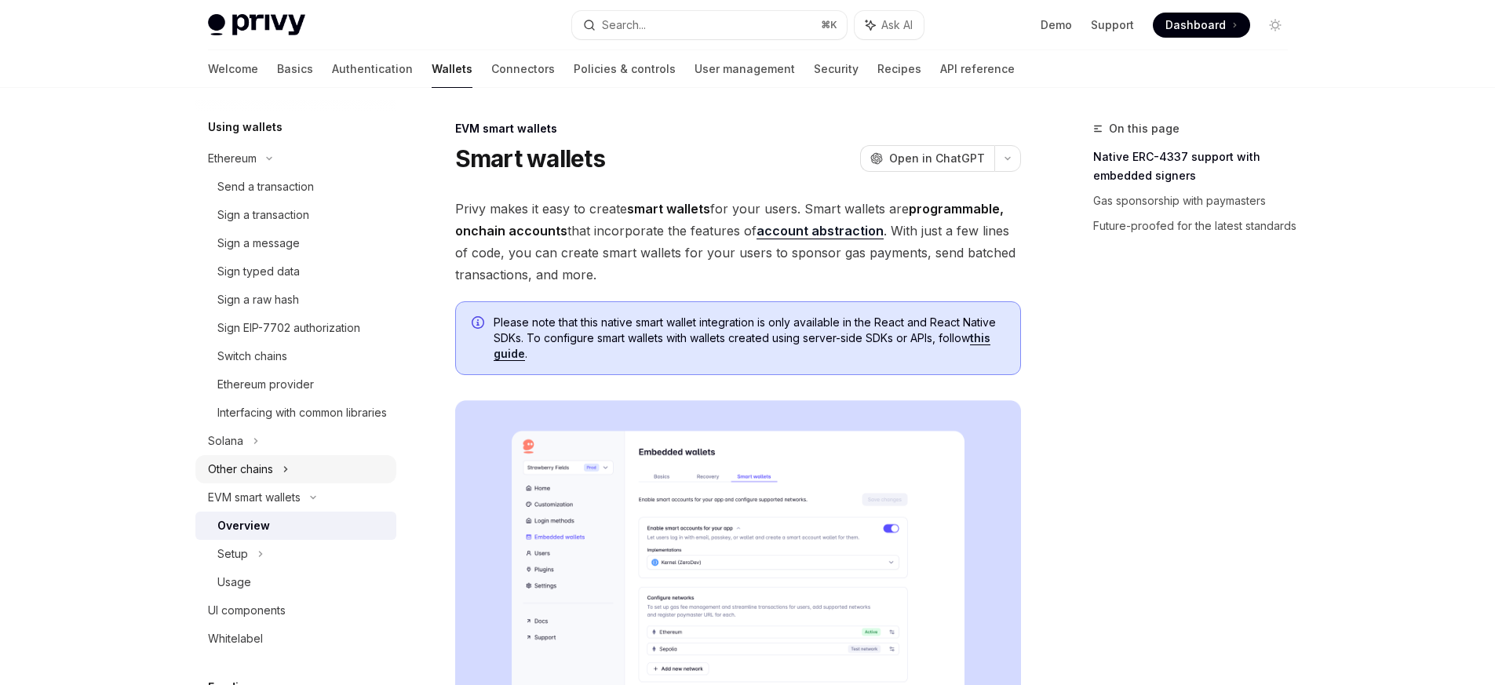
click at [319, 483] on div "Other chains" at bounding box center [295, 469] width 201 height 28
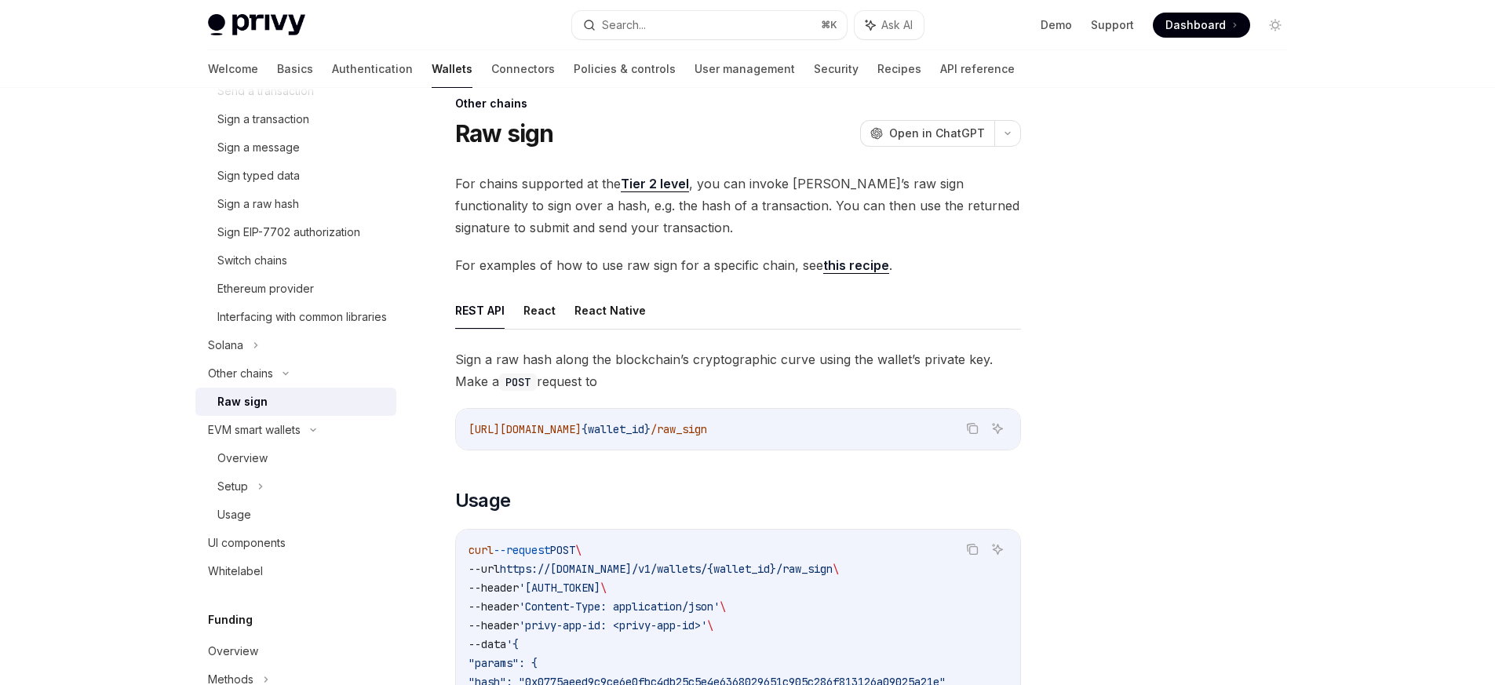
scroll to position [27, 0]
click at [288, 375] on icon at bounding box center [285, 374] width 5 height 2
click at [319, 405] on icon at bounding box center [313, 402] width 19 height 6
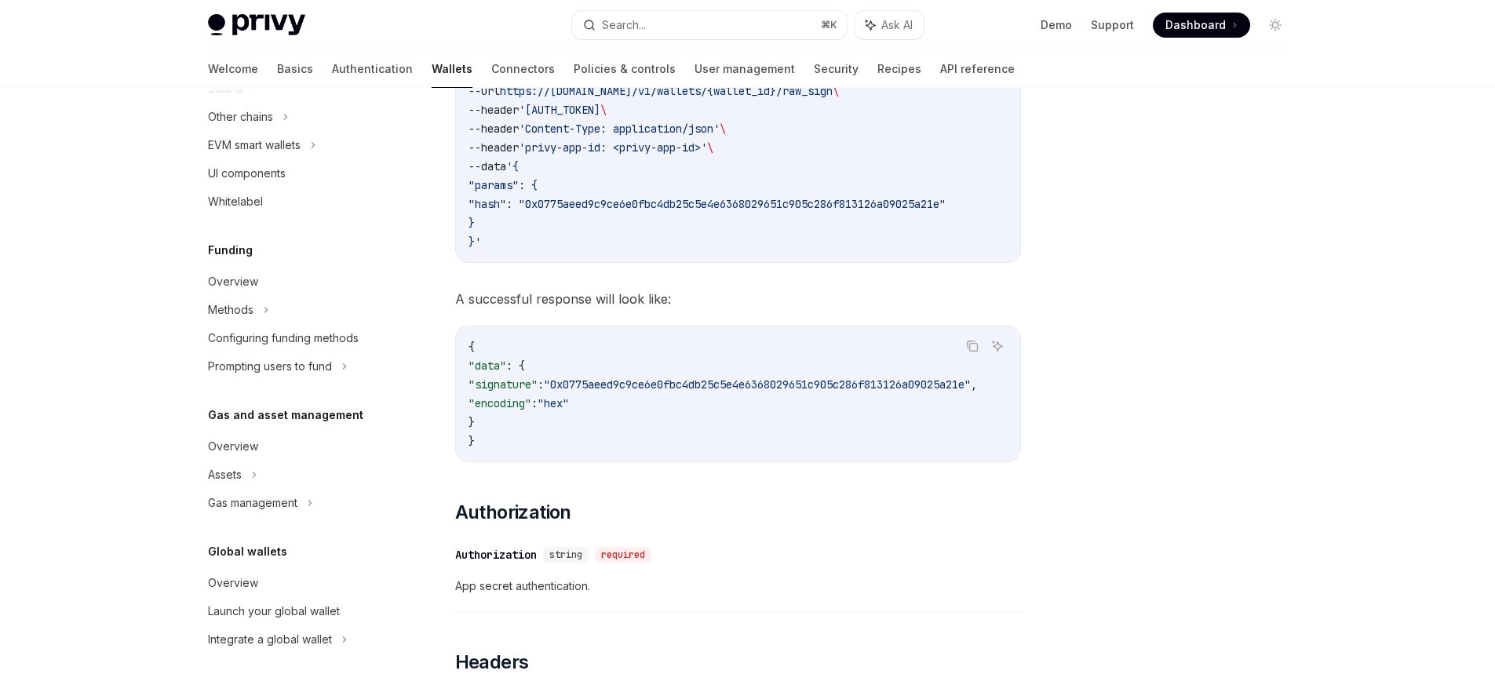
scroll to position [531, 0]
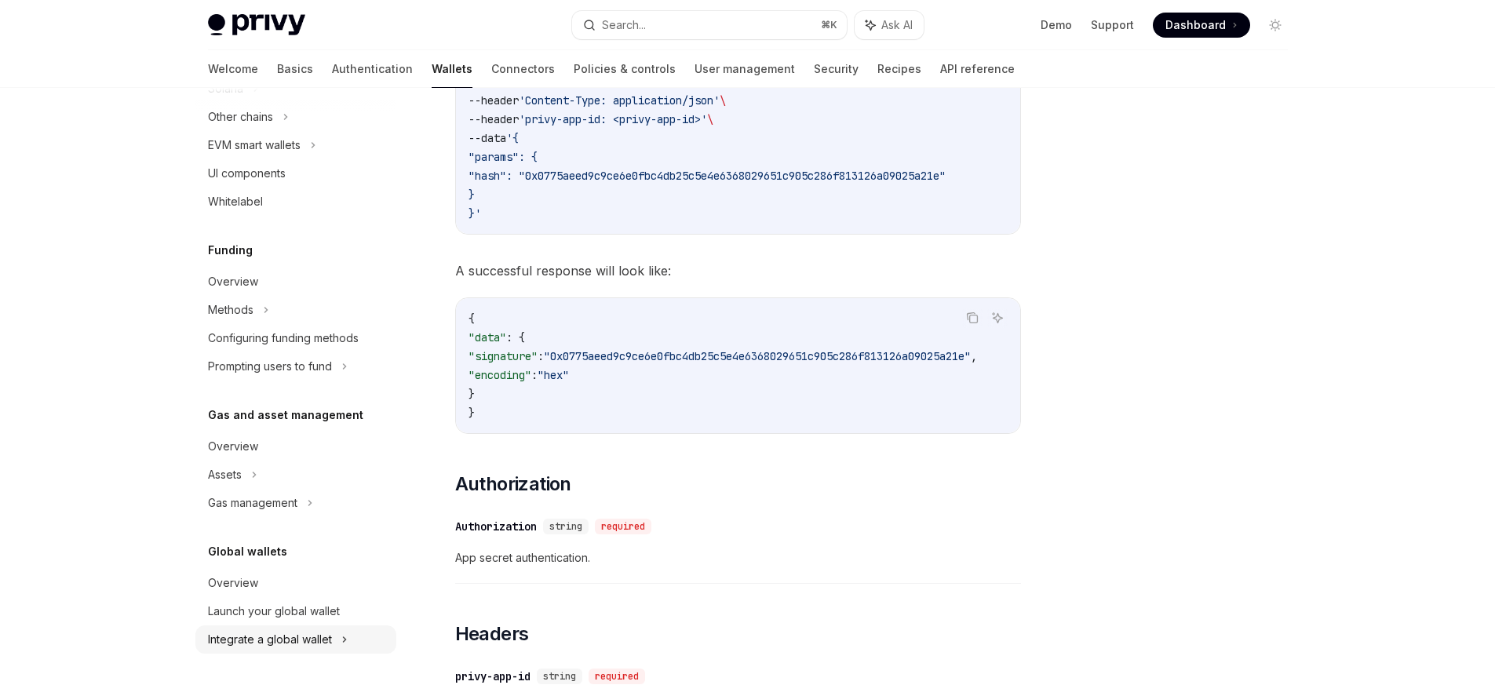
click at [273, 126] on div "Integrate a global wallet" at bounding box center [240, 116] width 65 height 19
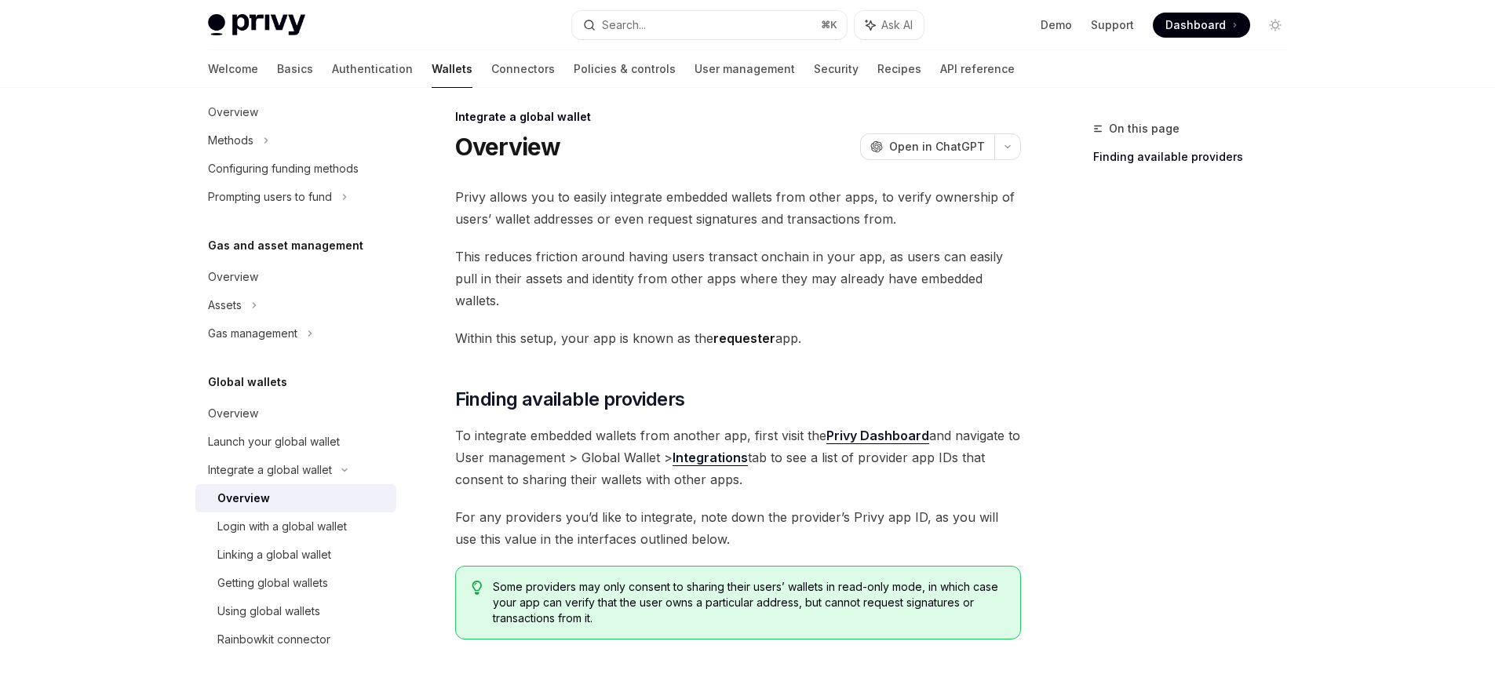
scroll to position [15, 0]
click at [335, 526] on div "Login with a global wallet" at bounding box center [281, 526] width 129 height 19
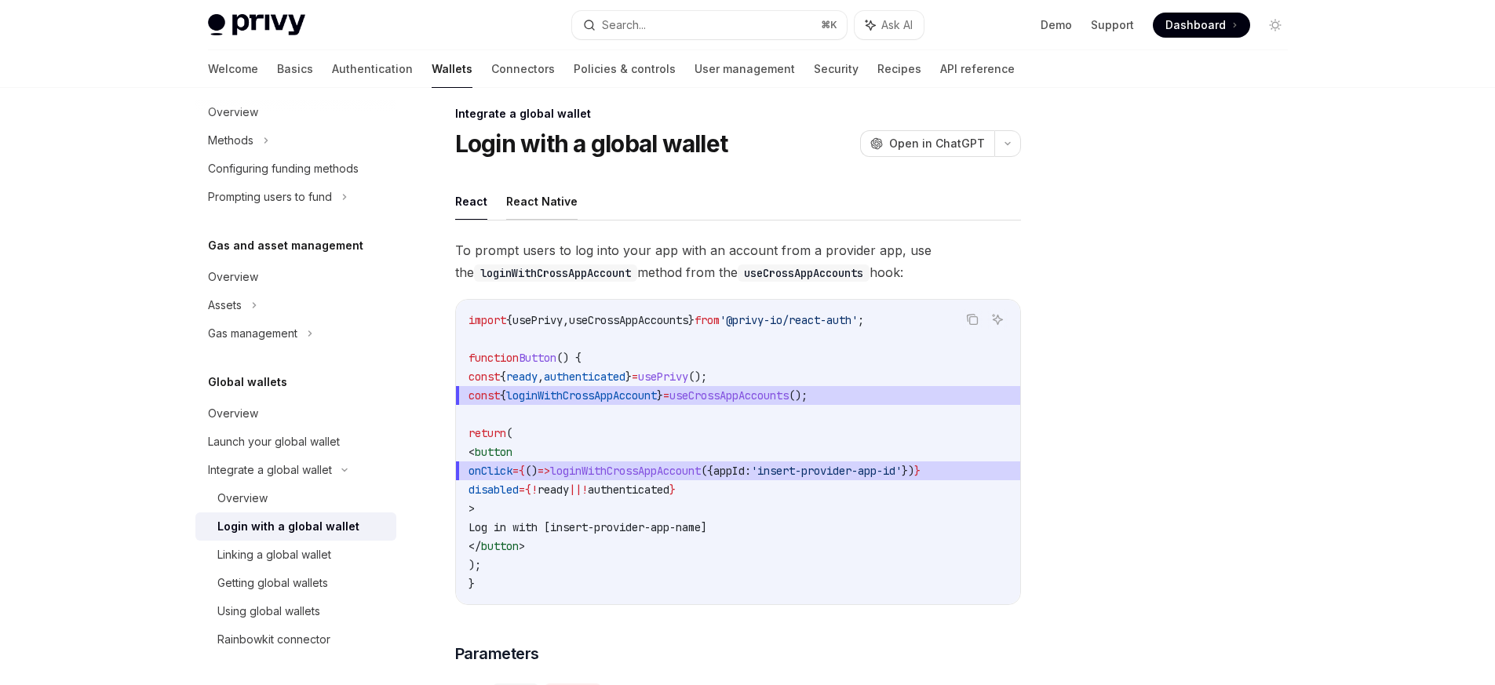
click at [530, 193] on button "React Native" at bounding box center [541, 201] width 71 height 37
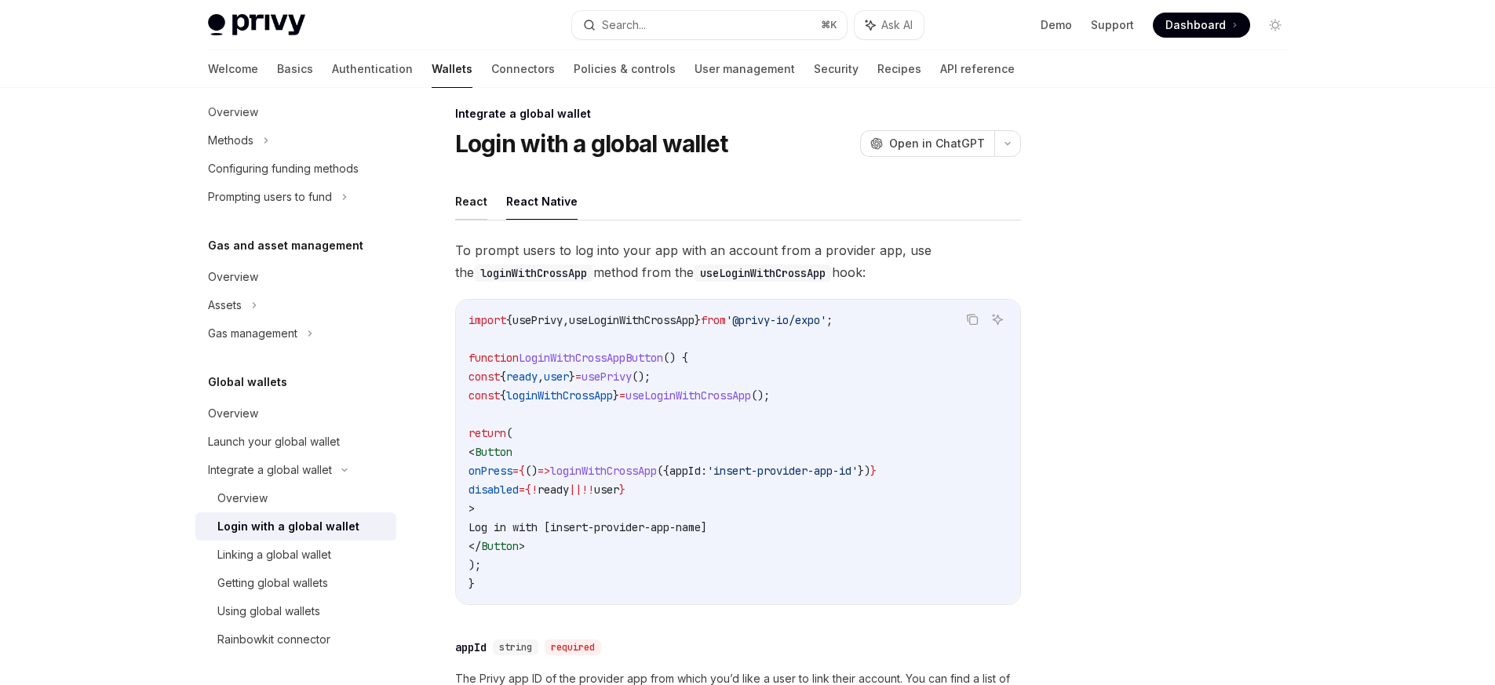
click at [463, 202] on button "React" at bounding box center [471, 201] width 32 height 37
type textarea "*"
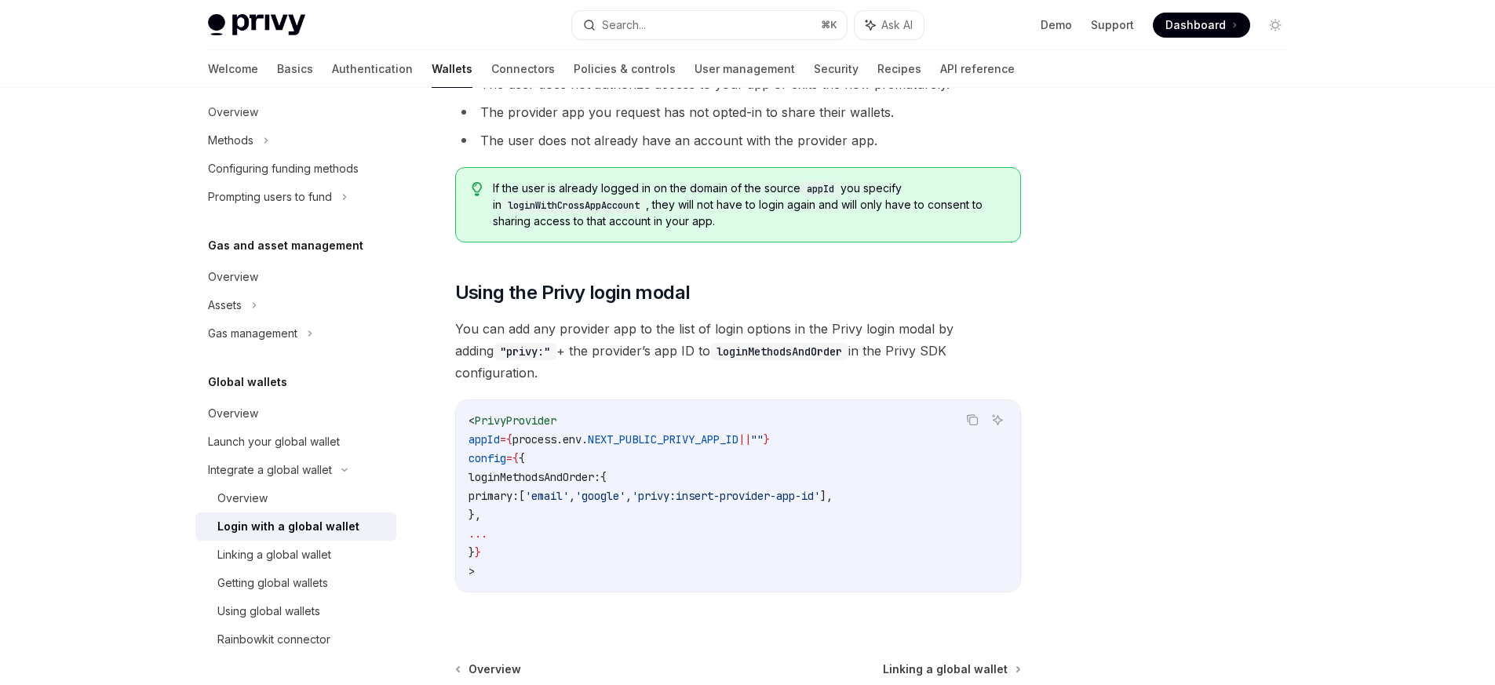
scroll to position [1106, 0]
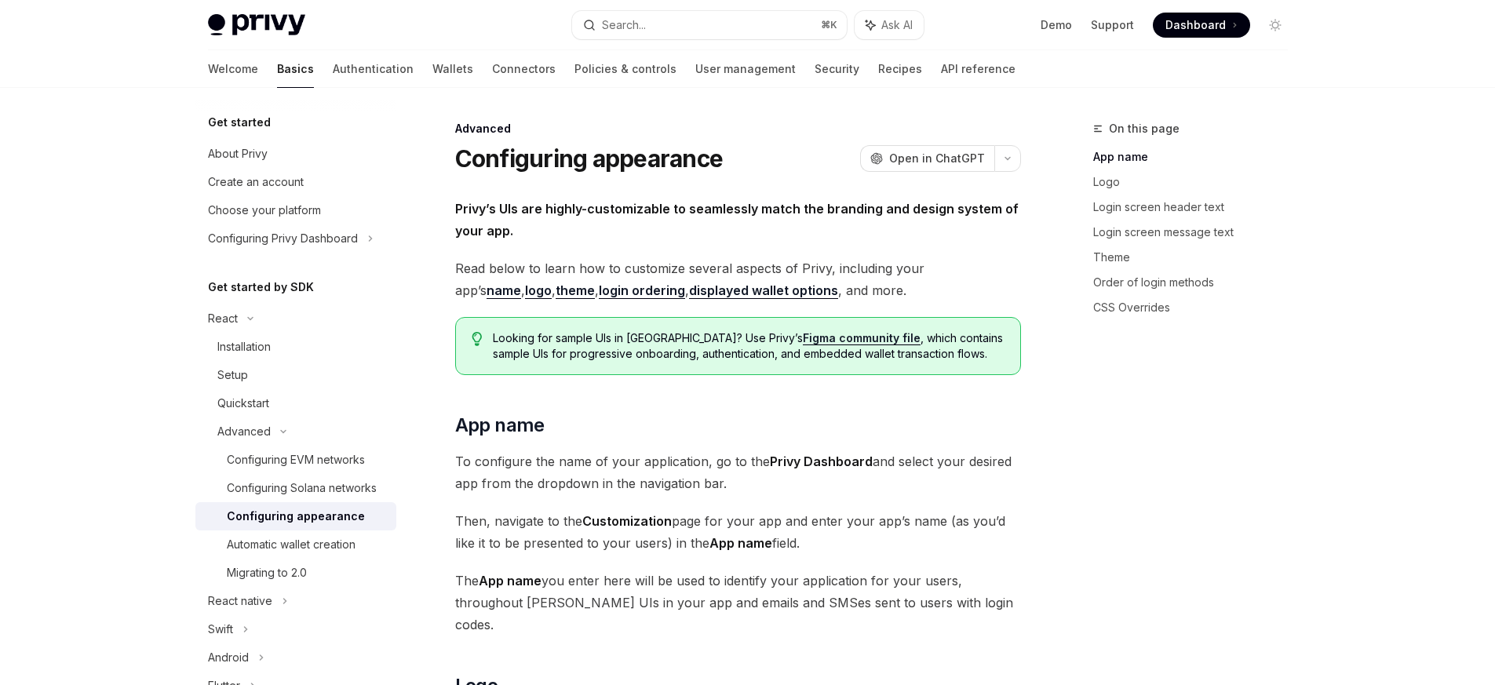
scroll to position [3, 0]
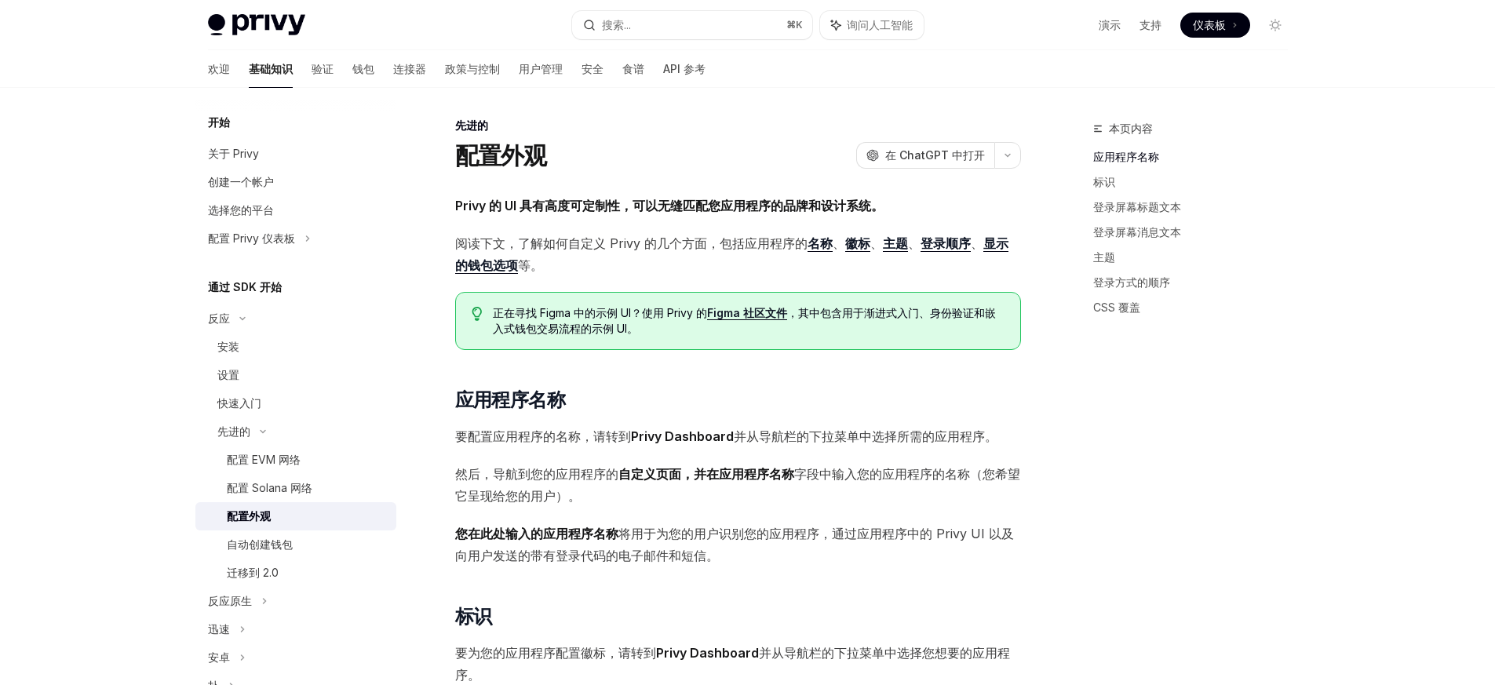
click at [637, 247] on font "阅读下文，了解如何自定义 Privy 的几个方面，包括应用程序的" at bounding box center [631, 243] width 352 height 16
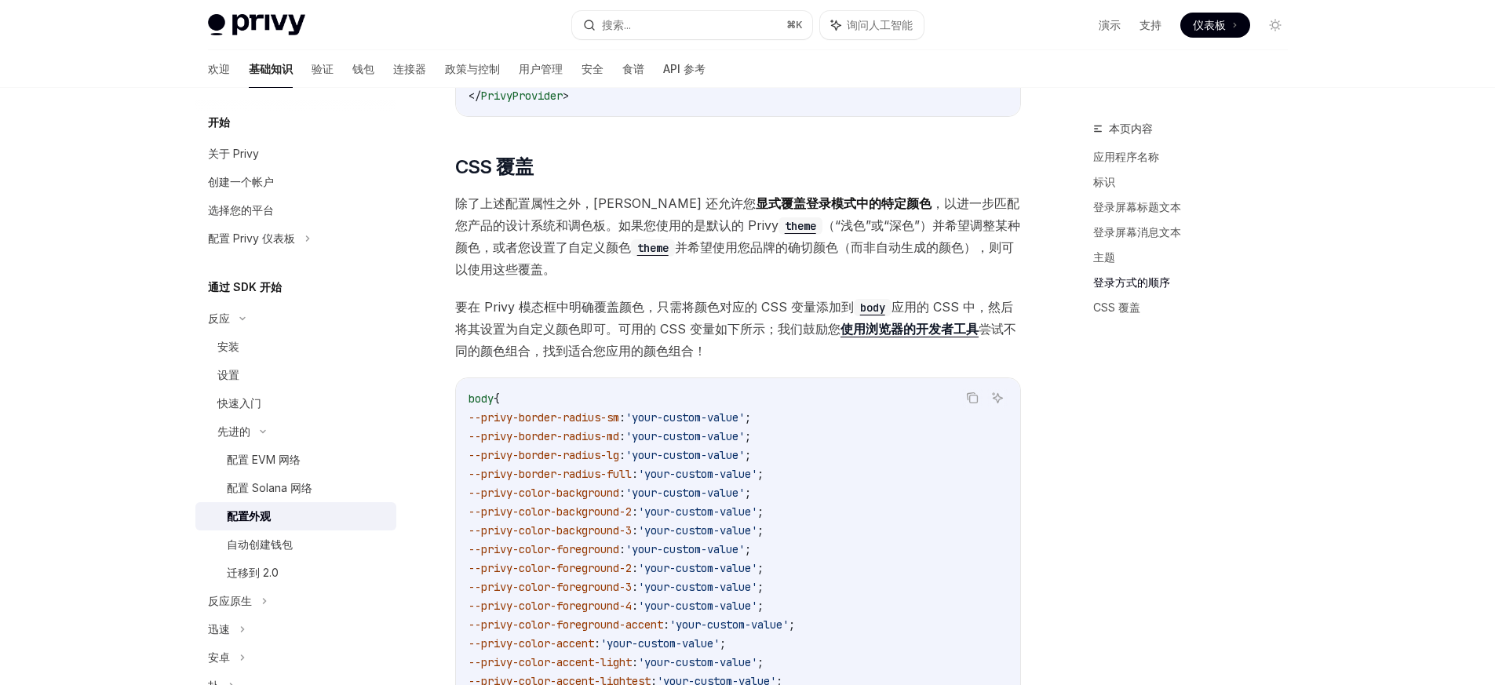
scroll to position [3425, 0]
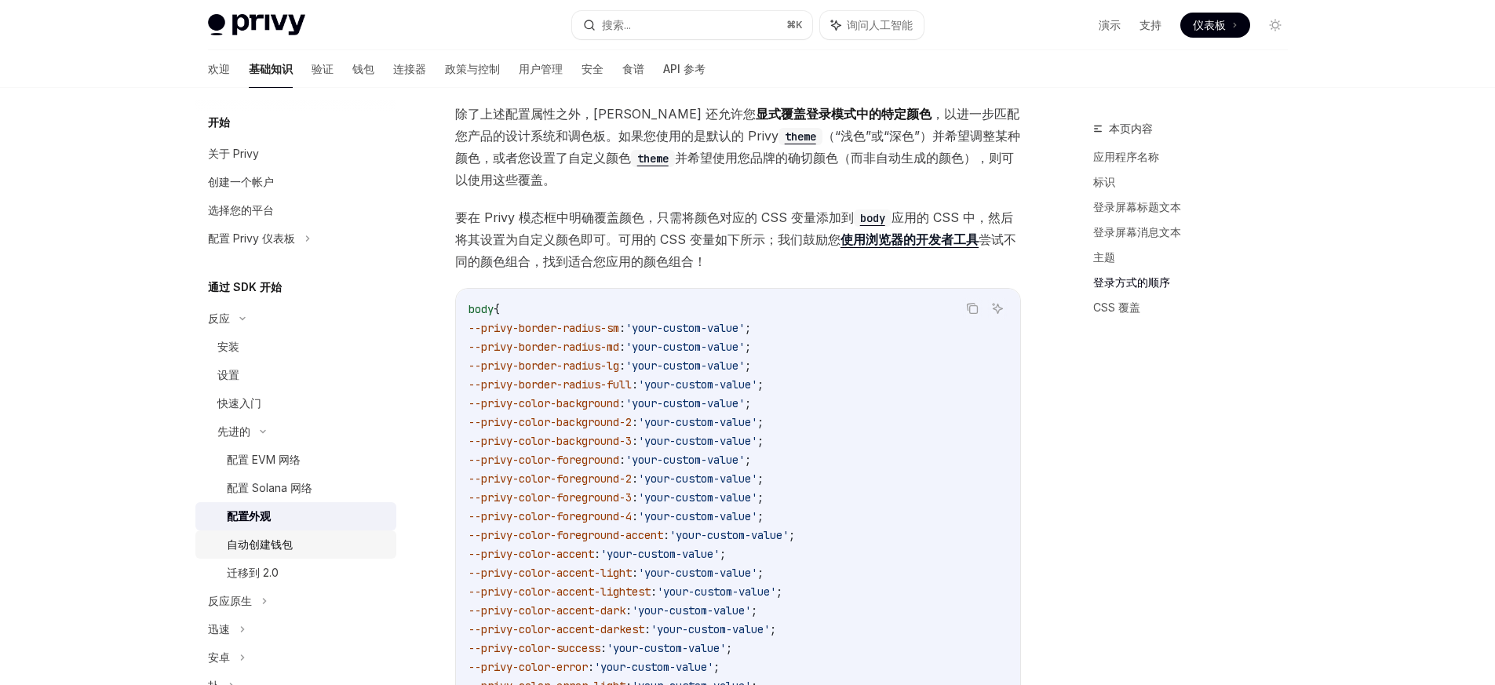
click at [296, 549] on div "自动创建钱包" at bounding box center [307, 544] width 160 height 19
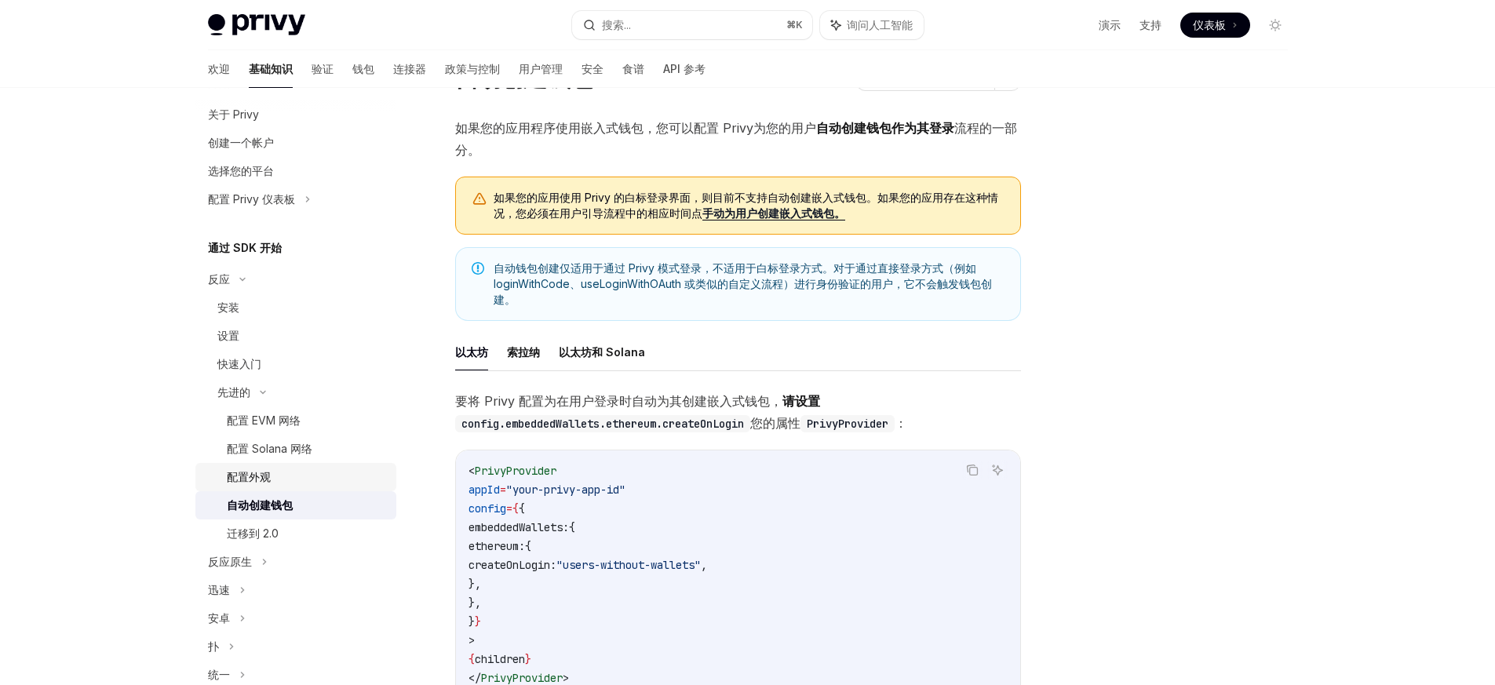
scroll to position [169, 0]
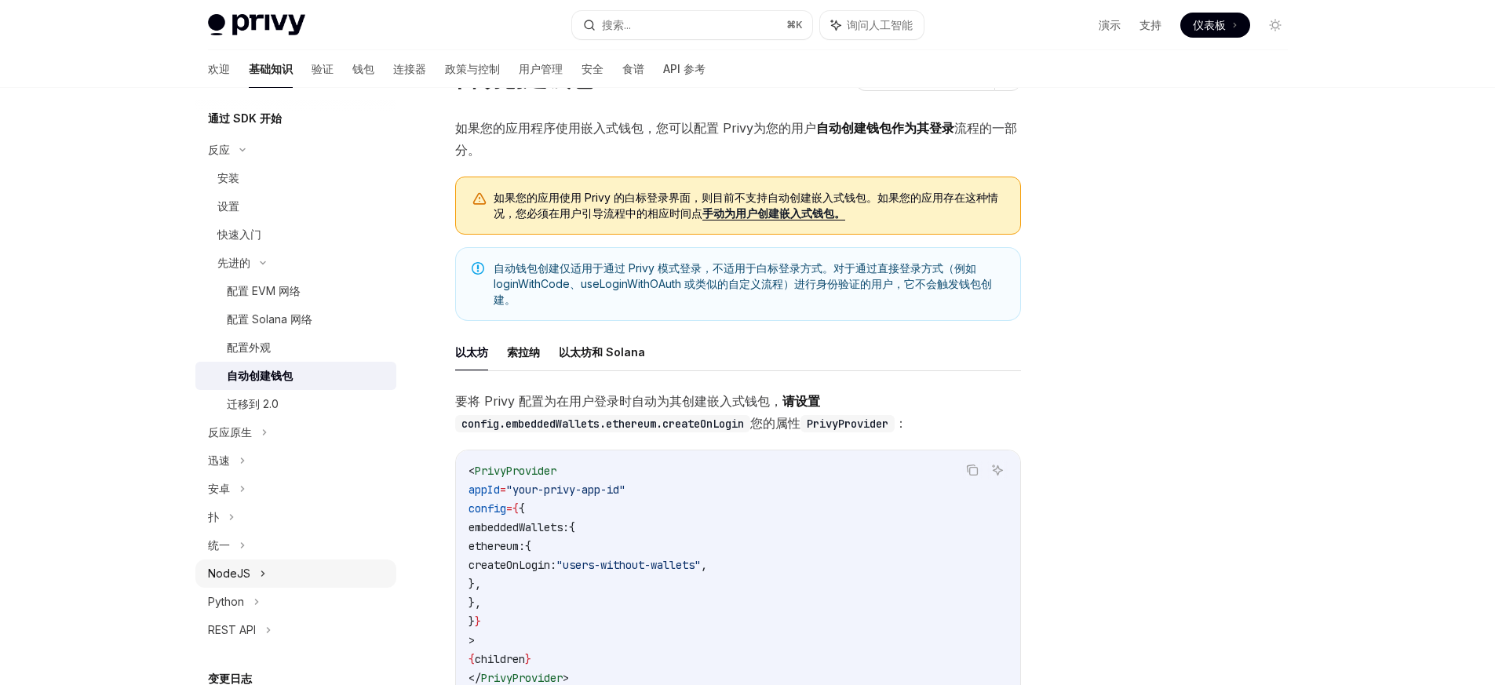
click at [270, 574] on div "NodeJS" at bounding box center [295, 573] width 201 height 28
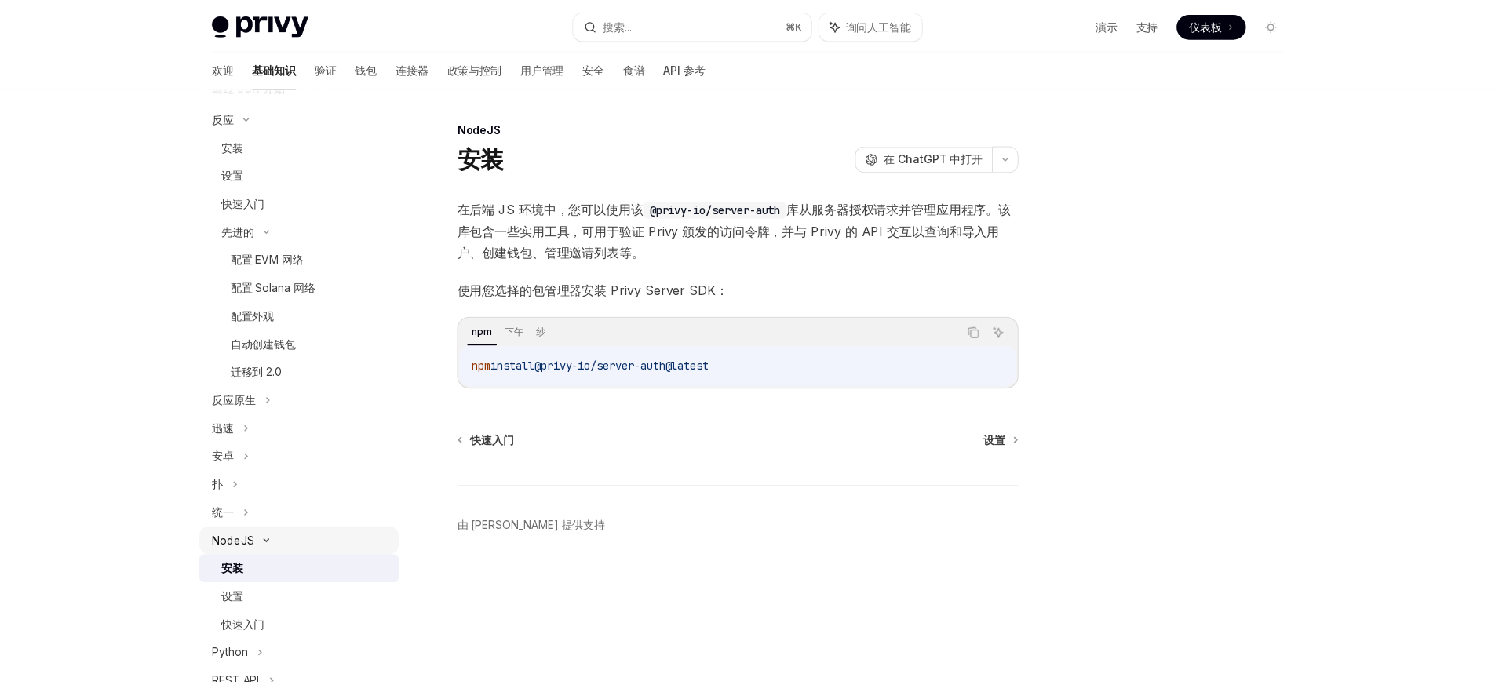
scroll to position [239, 0]
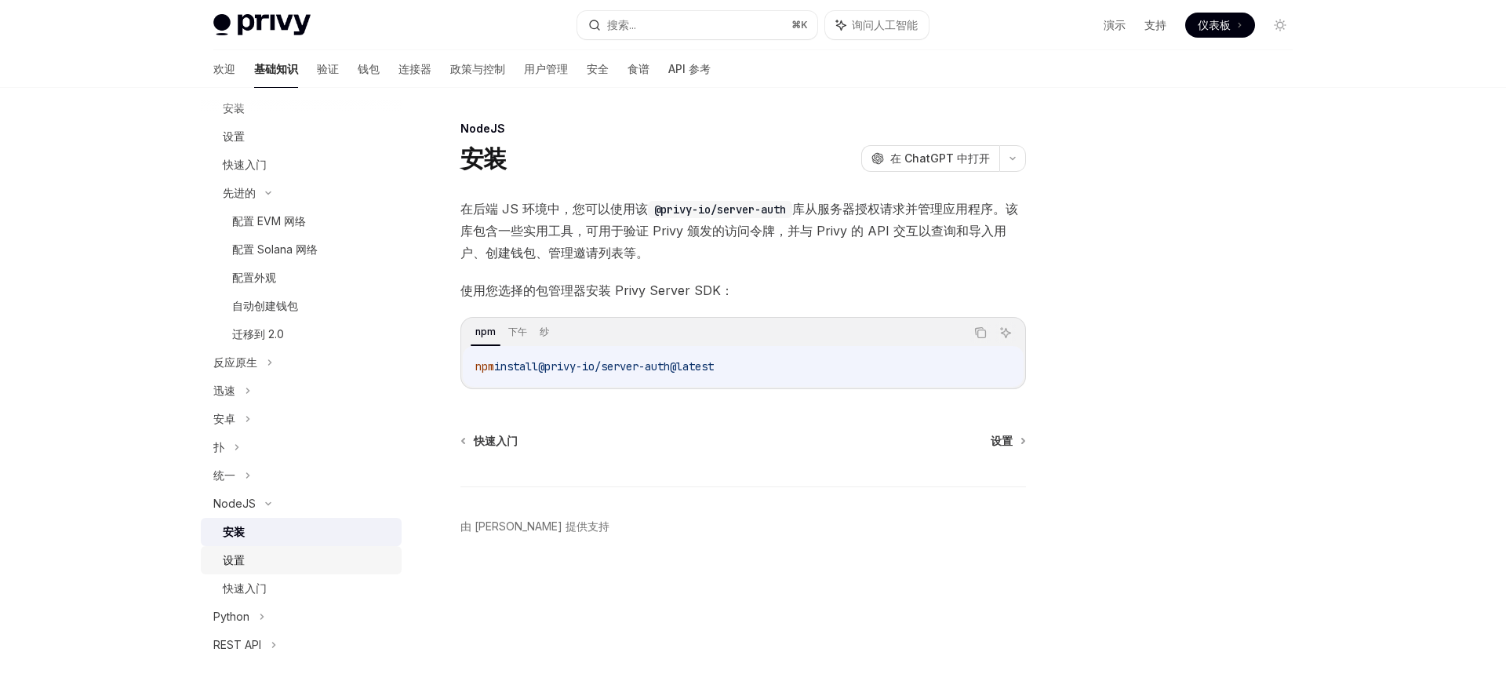
click at [282, 557] on div "设置" at bounding box center [307, 560] width 169 height 19
type textarea "*"
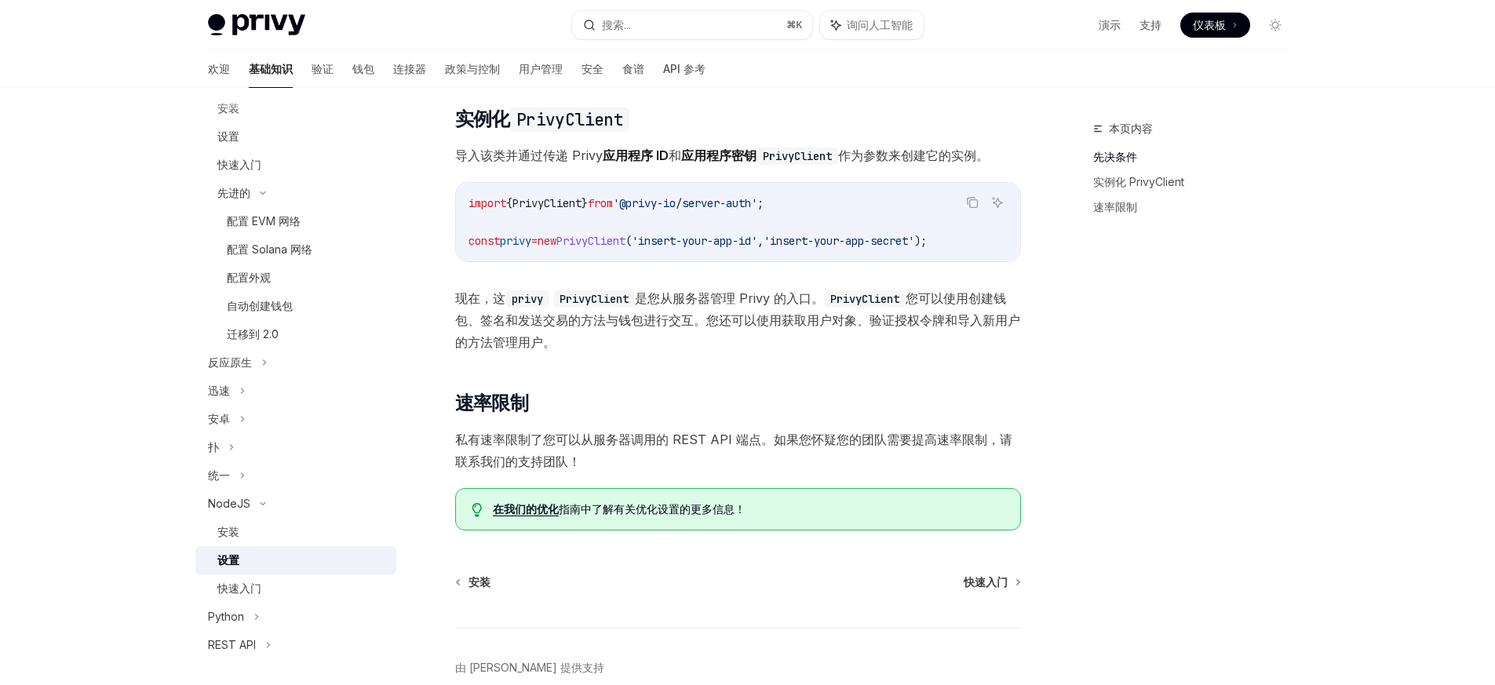
scroll to position [333, 0]
